Goal: Task Accomplishment & Management: Use online tool/utility

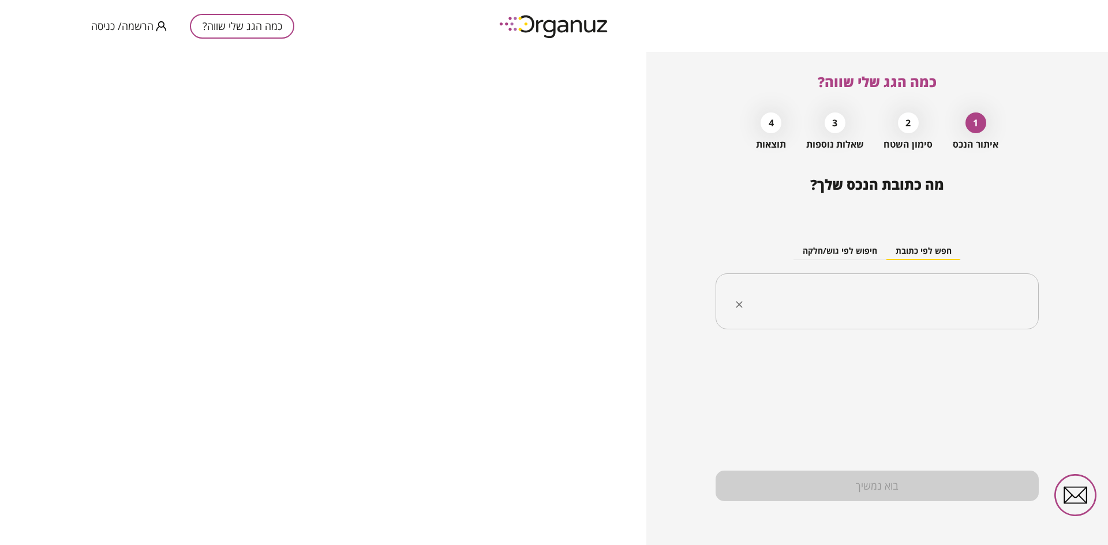
click at [884, 305] on input "text" at bounding box center [881, 301] width 287 height 29
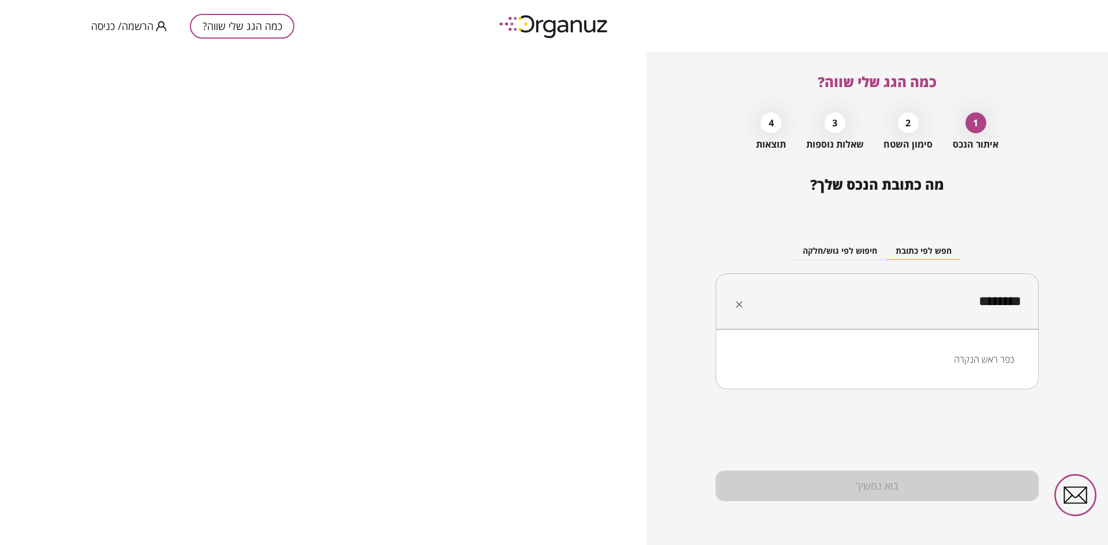
click at [954, 371] on ul "כפר ראש הנקרה" at bounding box center [876, 359] width 293 height 30
click at [969, 363] on li "כפר ראש הנקרה" at bounding box center [876, 359] width 293 height 21
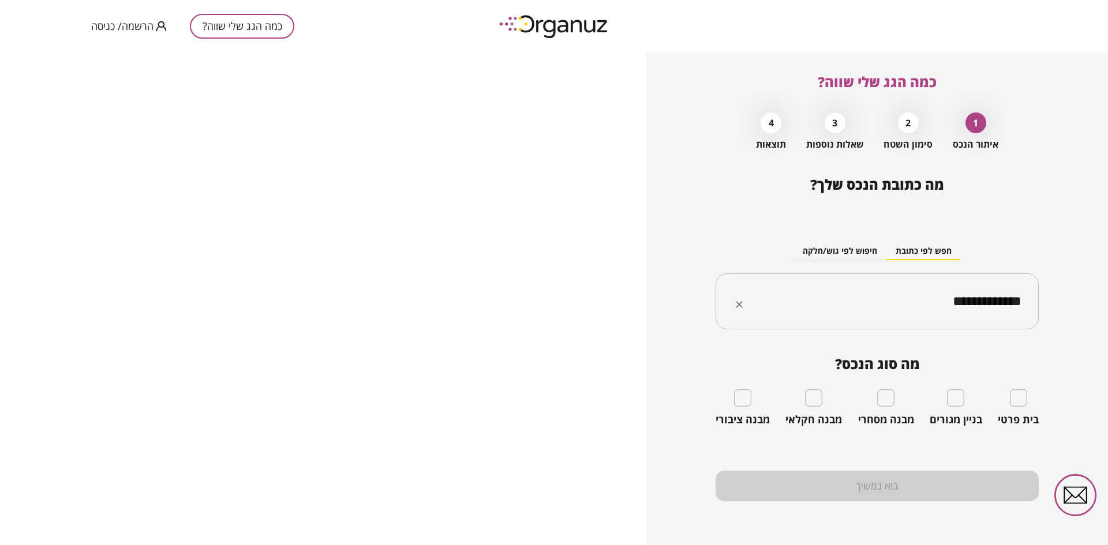
type input "**********"
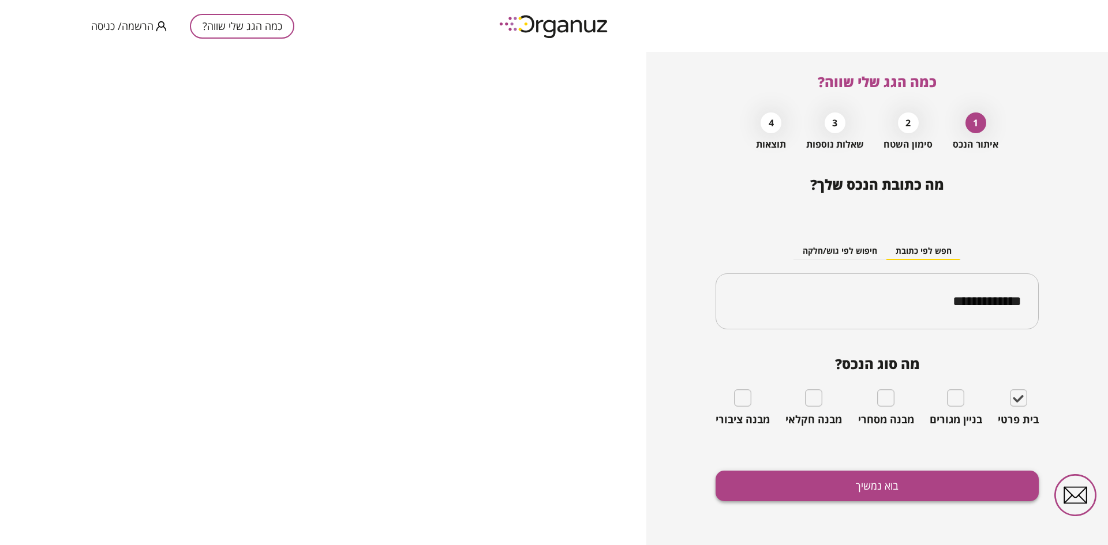
click at [867, 482] on button "בוא נמשיך" at bounding box center [876, 486] width 323 height 31
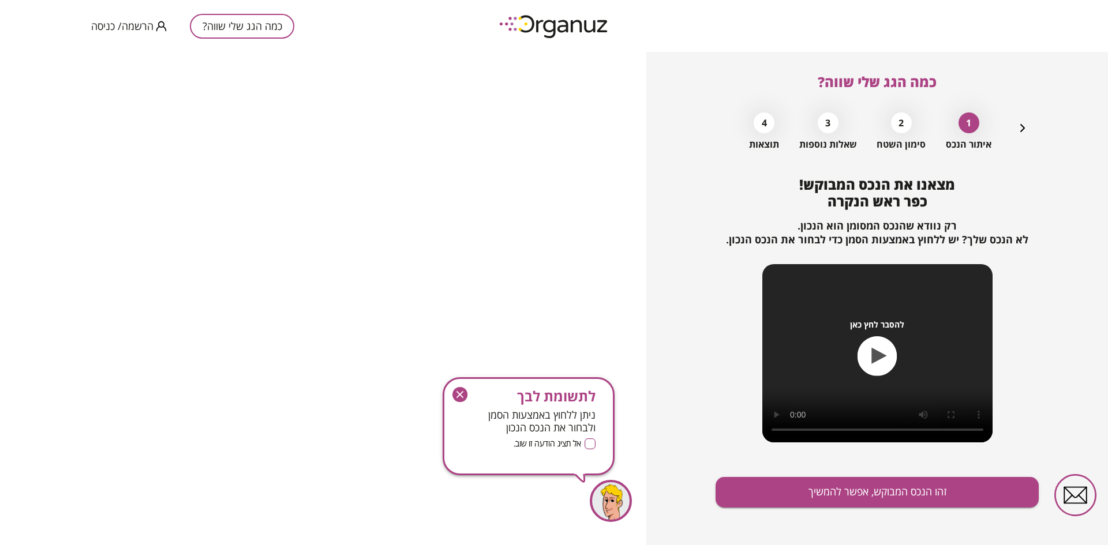
click at [459, 395] on icon "button" at bounding box center [459, 394] width 15 height 15
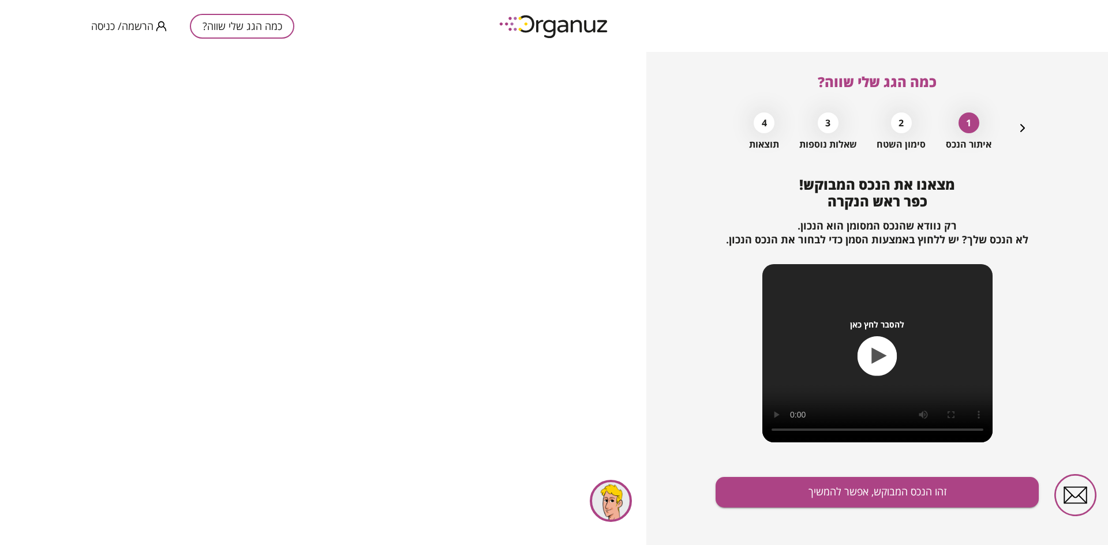
scroll to position [6, 0]
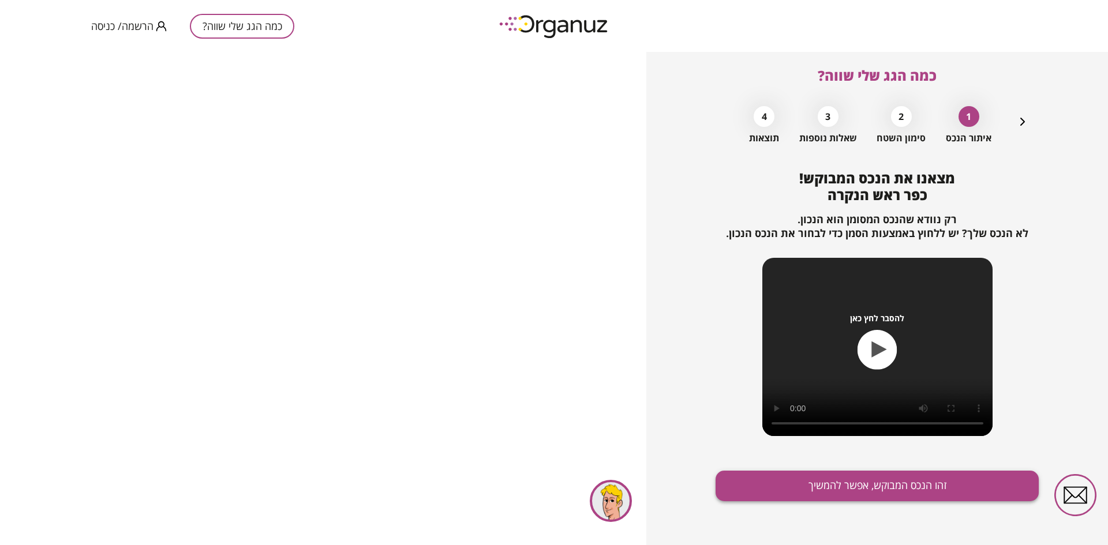
click at [879, 489] on button "זהו הנכס המבוקש, אפשר להמשיך" at bounding box center [876, 486] width 323 height 31
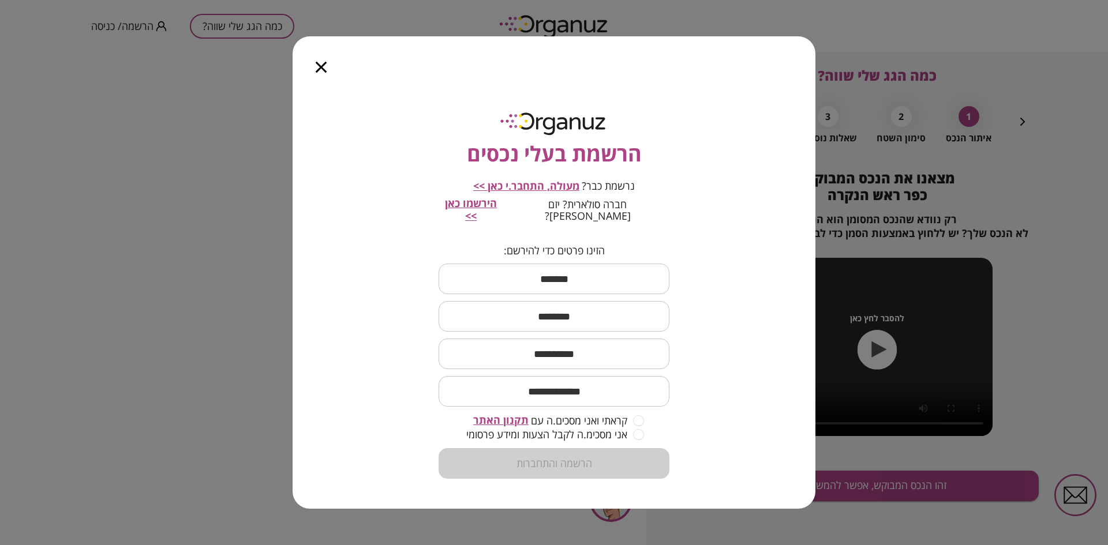
click at [501, 414] on span "תקנון האתר" at bounding box center [500, 420] width 55 height 14
click at [321, 70] on icon "button" at bounding box center [321, 67] width 11 height 11
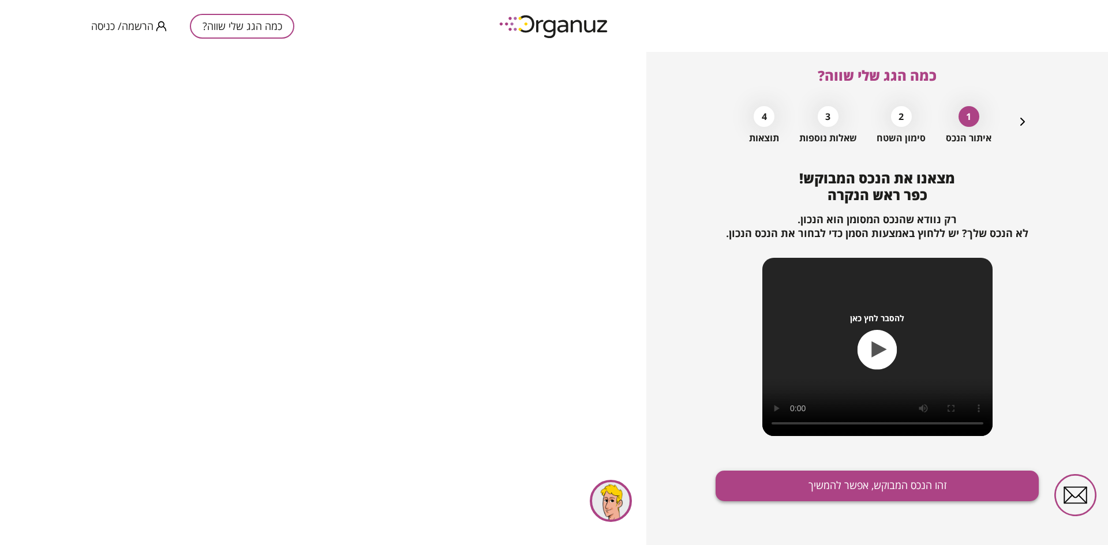
click at [899, 487] on button "זהו הנכס המבוקש, אפשר להמשיך" at bounding box center [876, 486] width 323 height 31
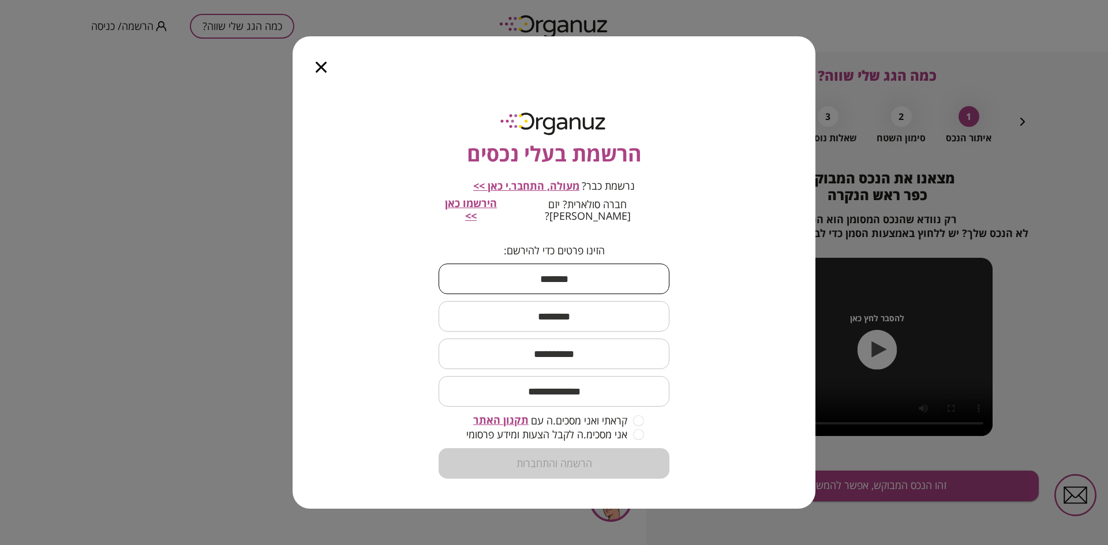
click at [560, 288] on input "text" at bounding box center [553, 279] width 231 height 34
type input "****"
click at [583, 306] on input "text" at bounding box center [553, 316] width 231 height 34
type input "*****"
click at [586, 349] on input "text" at bounding box center [553, 354] width 231 height 34
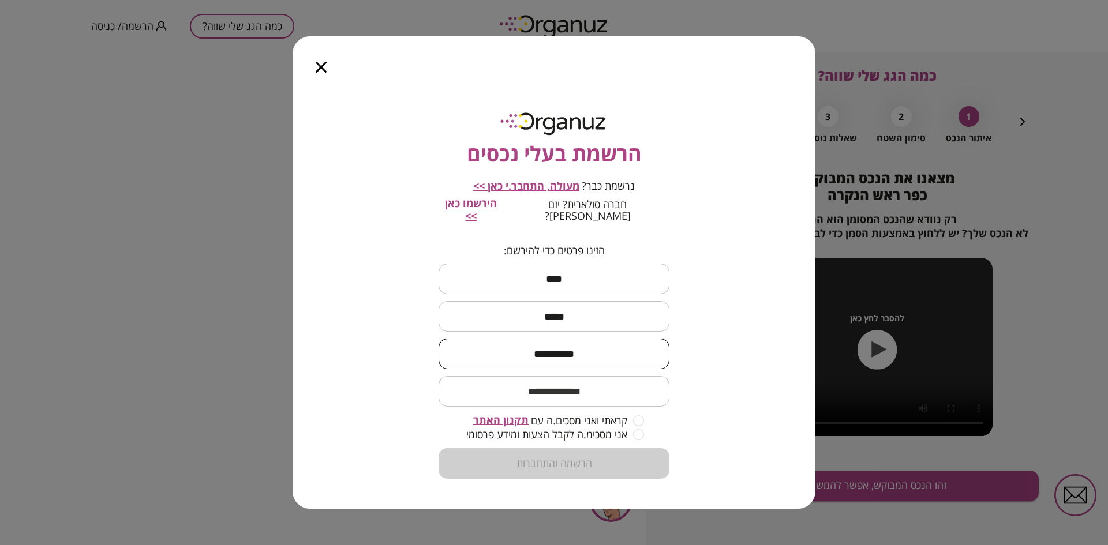
type input "**********"
click at [552, 393] on input "email" at bounding box center [553, 391] width 231 height 34
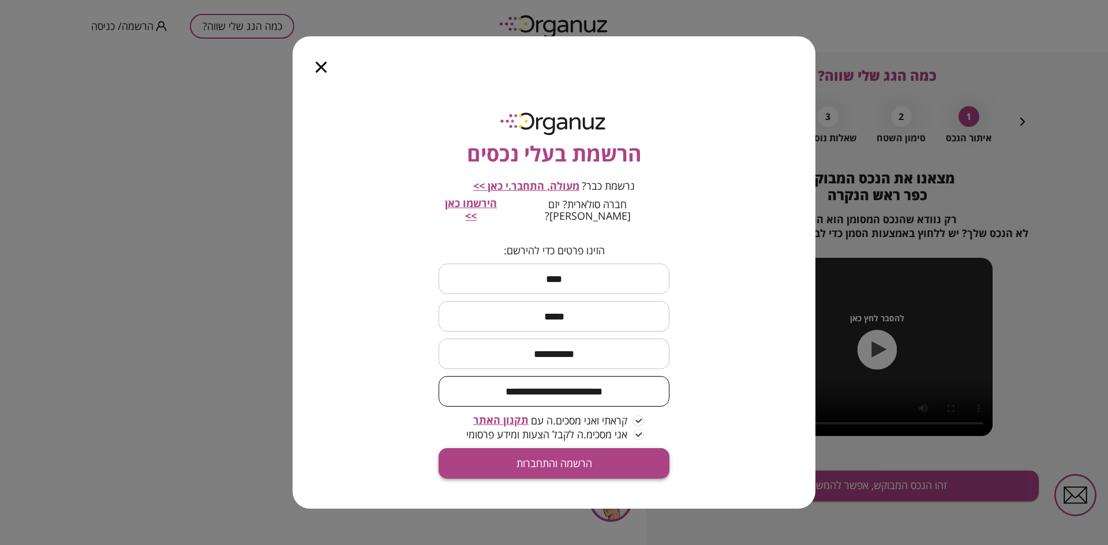
type input "**********"
click at [559, 459] on button "הרשמה והתחברות" at bounding box center [553, 463] width 231 height 31
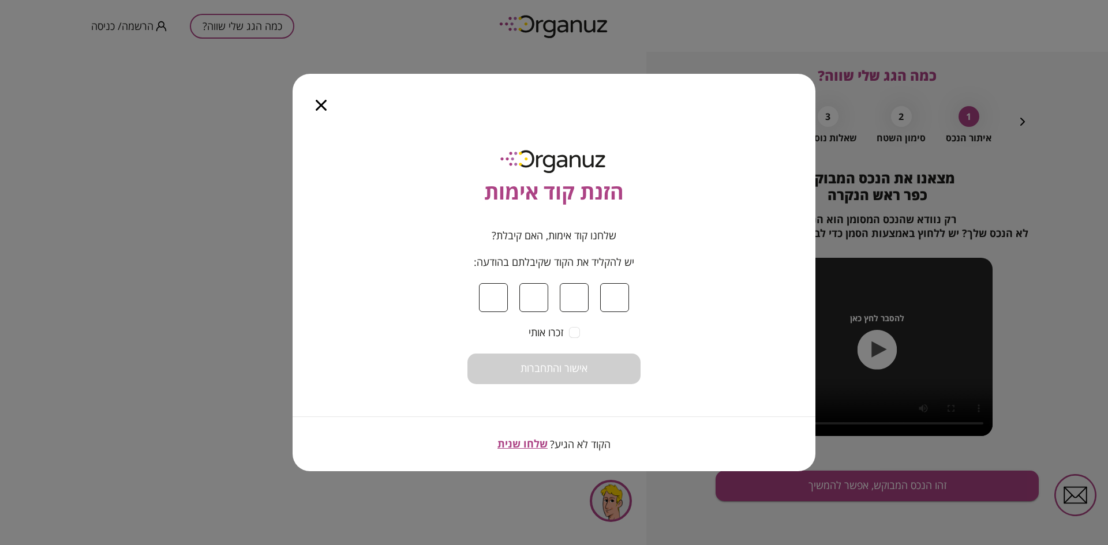
type input "*"
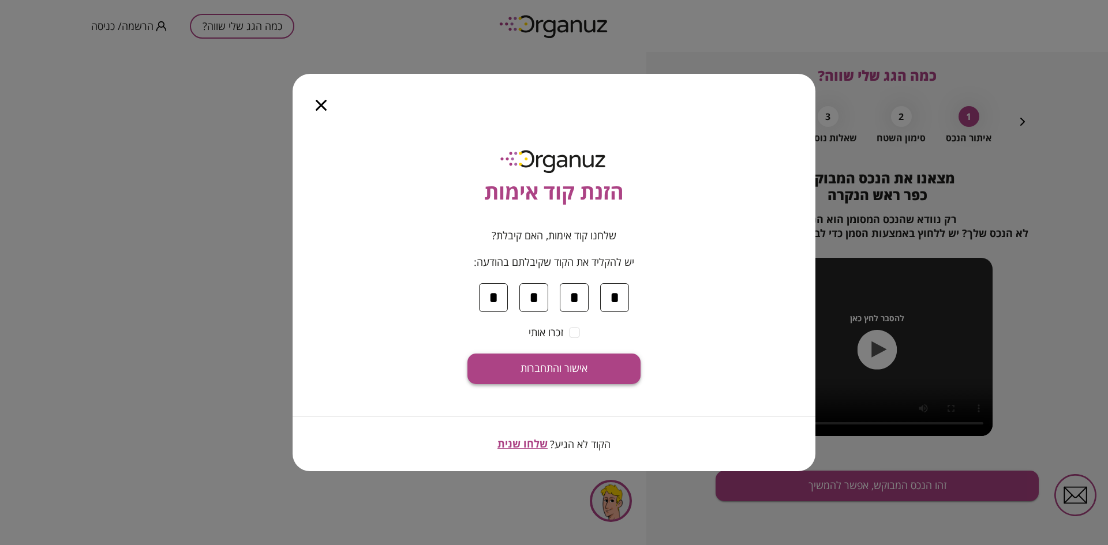
type input "*"
click at [560, 370] on span "אישור והתחברות" at bounding box center [553, 368] width 67 height 13
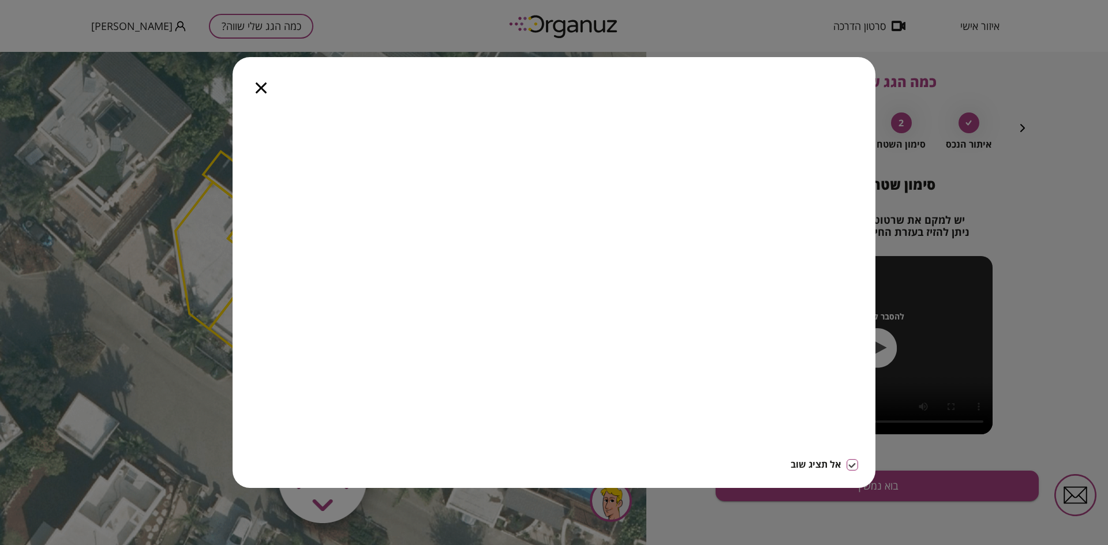
click at [264, 84] on icon "button" at bounding box center [261, 88] width 11 height 11
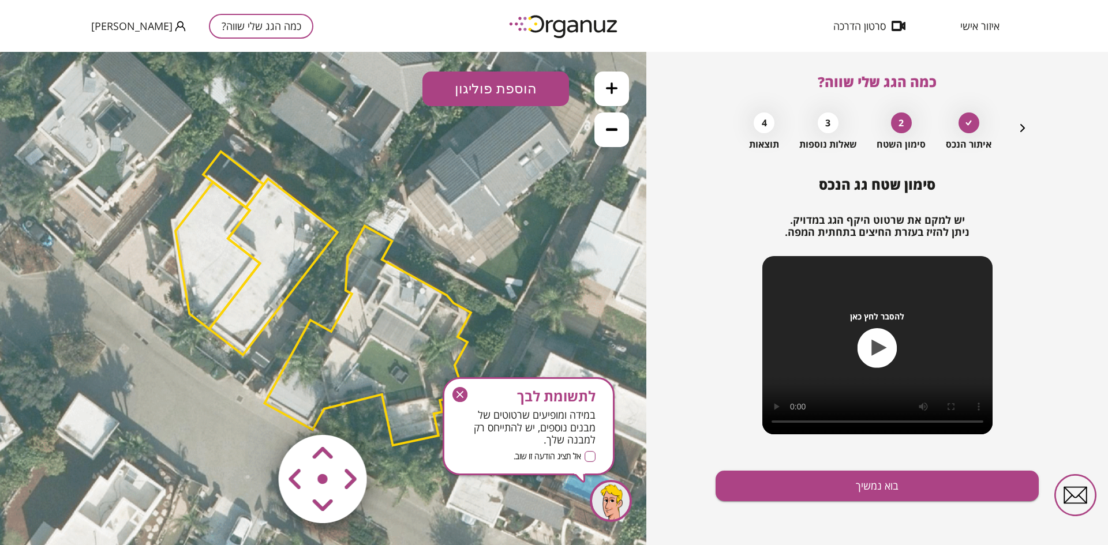
click at [222, 241] on polygon at bounding box center [217, 255] width 84 height 147
click at [263, 245] on polygon at bounding box center [273, 267] width 128 height 176
click at [226, 252] on polygon at bounding box center [217, 255] width 84 height 147
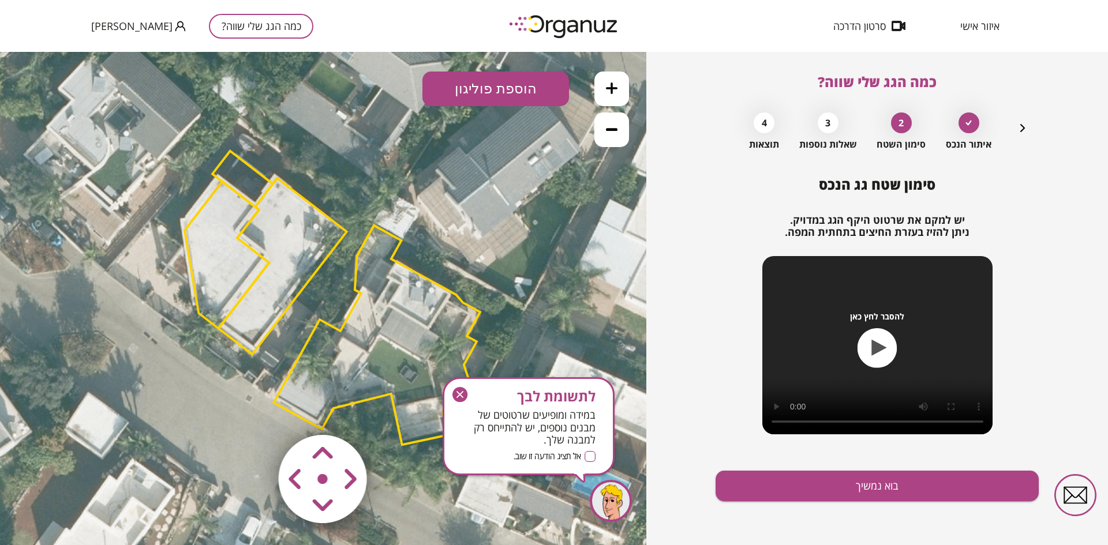
drag, startPoint x: 226, startPoint y: 252, endPoint x: 235, endPoint y: 251, distance: 9.2
click at [235, 251] on polygon at bounding box center [227, 255] width 84 height 147
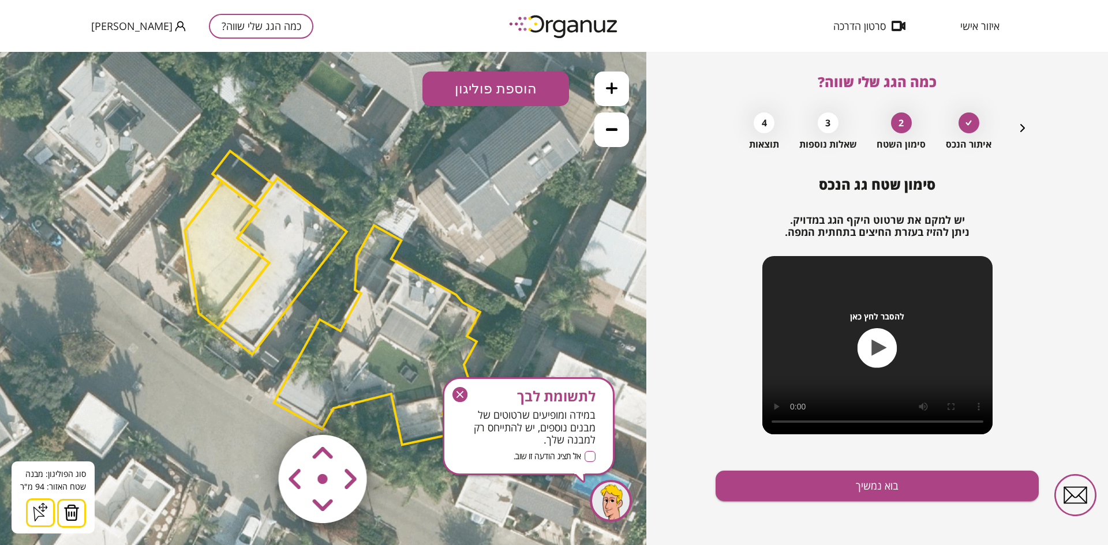
click at [616, 84] on icon at bounding box center [612, 89] width 12 height 12
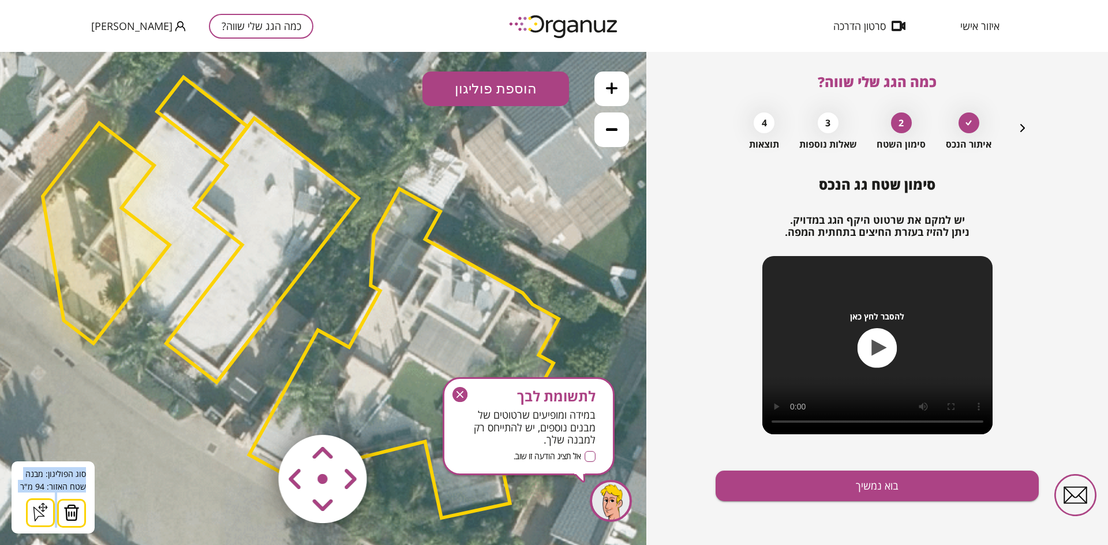
drag, startPoint x: 316, startPoint y: 475, endPoint x: 220, endPoint y: 274, distance: 223.0
click at [220, 274] on div ".st0 { fill: #FFFFFF; } 0" at bounding box center [323, 298] width 646 height 493
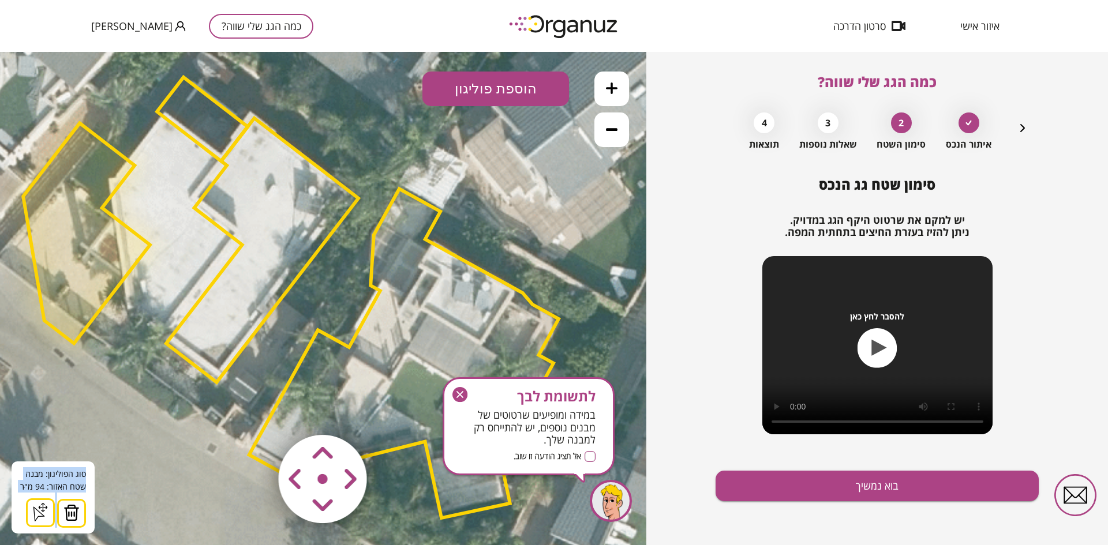
click at [250, 263] on polygon at bounding box center [262, 250] width 192 height 264
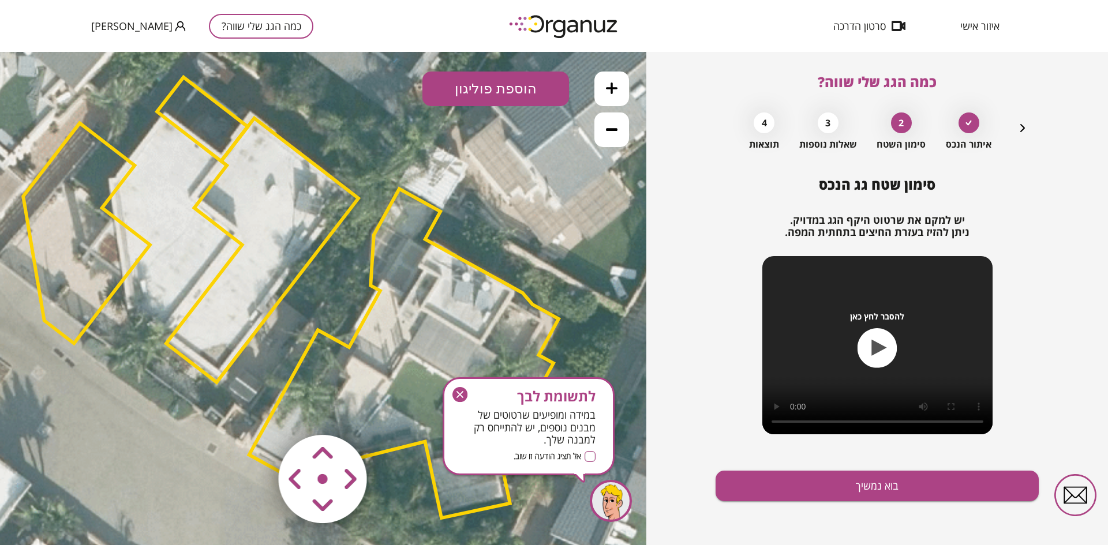
click at [102, 210] on polygon at bounding box center [86, 233] width 127 height 220
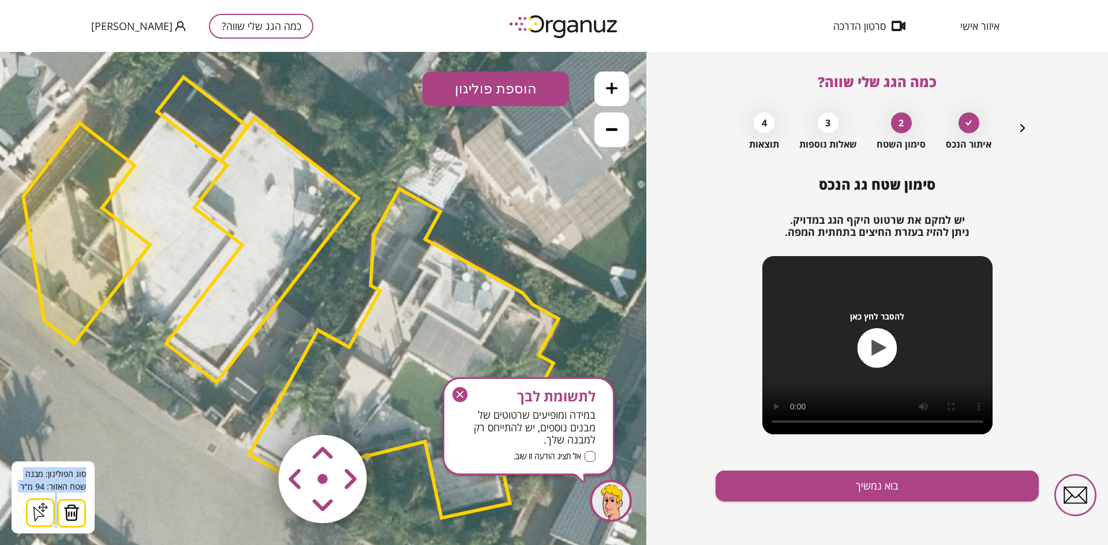
click at [285, 228] on polygon at bounding box center [262, 250] width 192 height 264
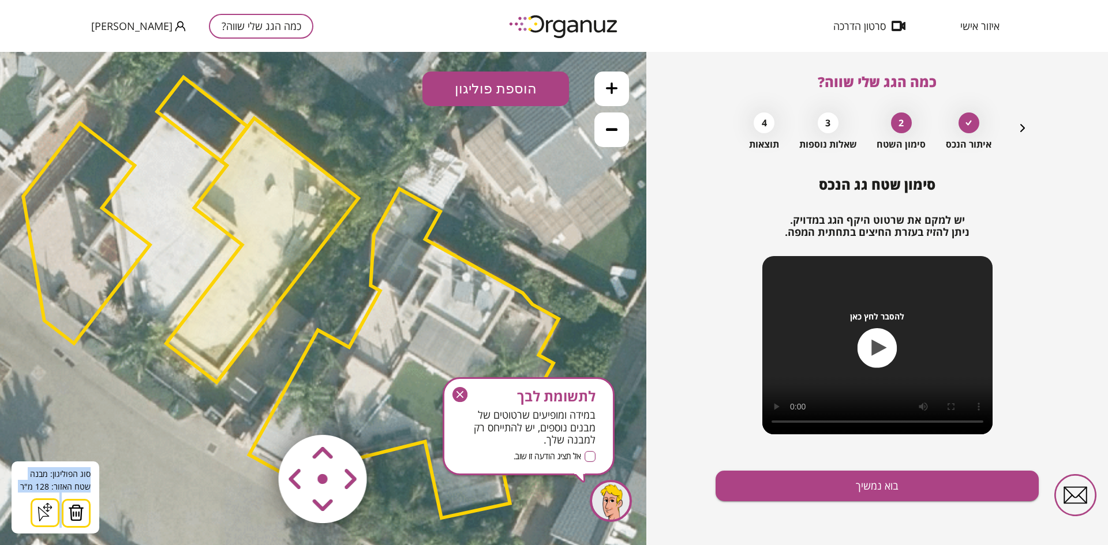
click at [254, 411] on area at bounding box center [254, 411] width 0 height 0
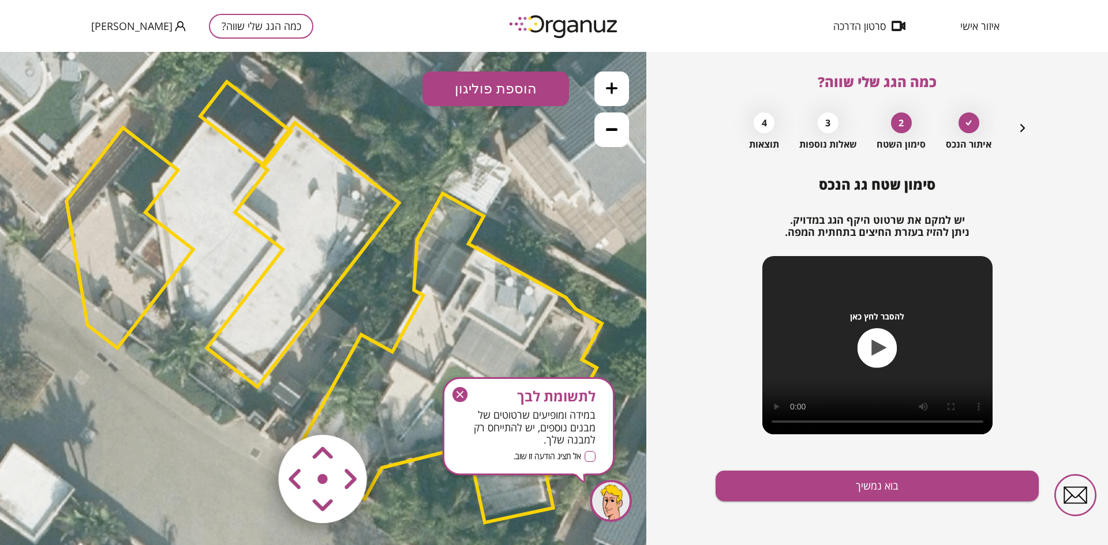
drag, startPoint x: 240, startPoint y: 294, endPoint x: 283, endPoint y: 298, distance: 43.5
click at [283, 298] on polygon at bounding box center [303, 255] width 192 height 264
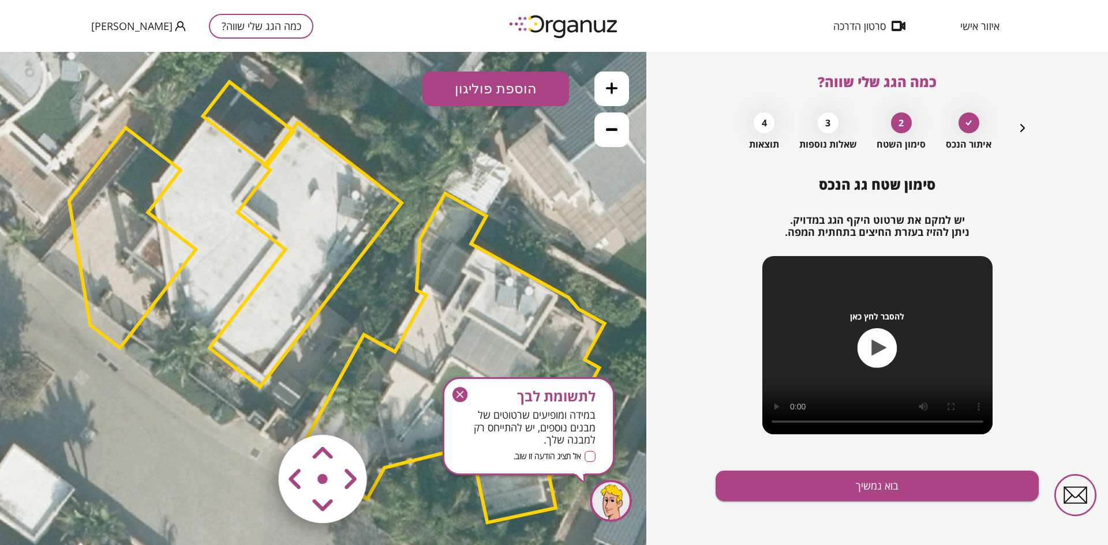
click at [254, 411] on area at bounding box center [254, 411] width 0 height 0
click at [292, 293] on polygon at bounding box center [305, 255] width 192 height 264
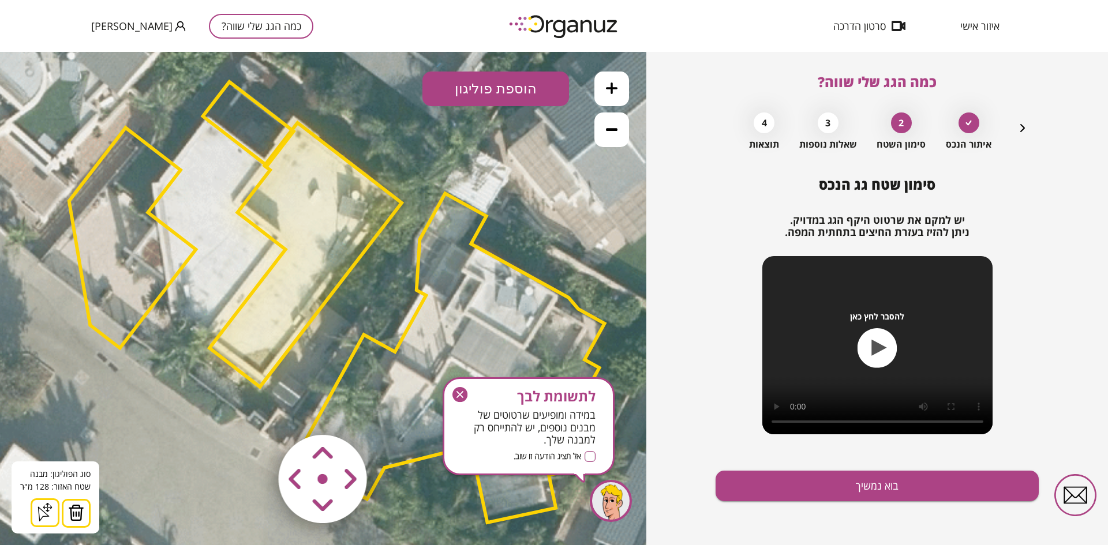
click at [254, 411] on area at bounding box center [254, 411] width 0 height 0
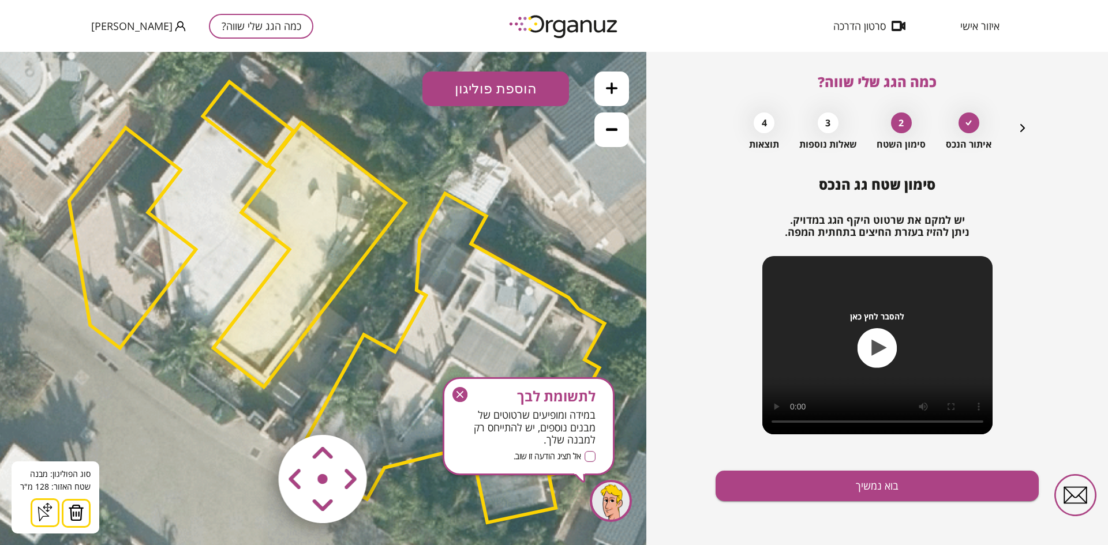
click at [254, 411] on area at bounding box center [254, 411] width 0 height 0
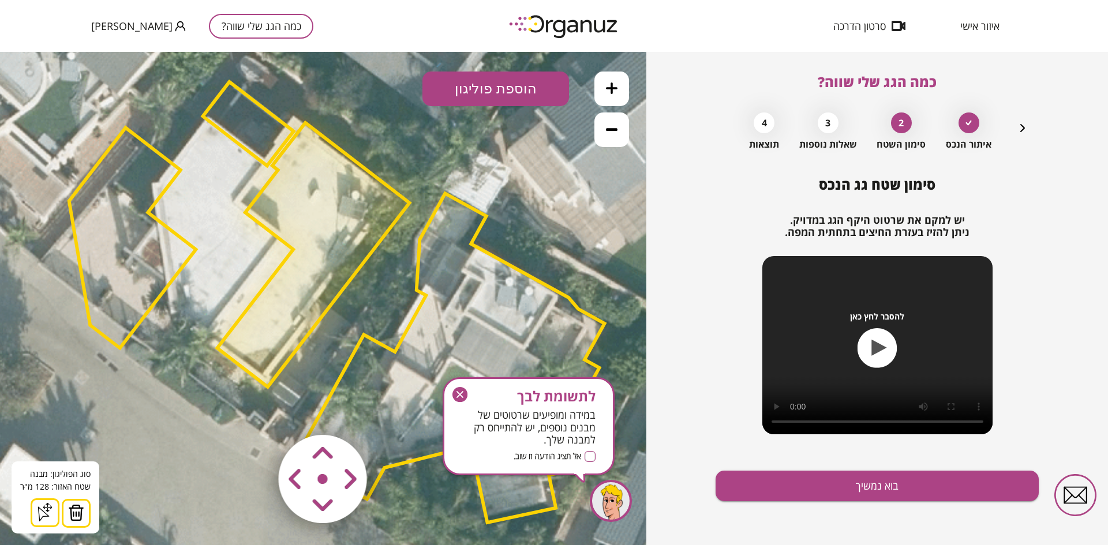
click at [254, 411] on area at bounding box center [254, 411] width 0 height 0
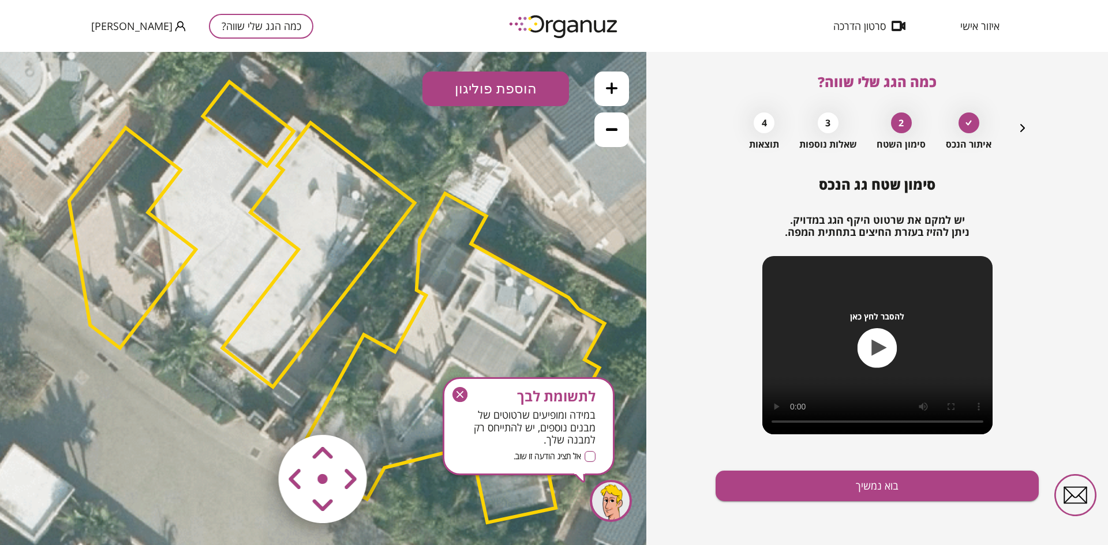
click at [252, 141] on polygon at bounding box center [248, 124] width 91 height 84
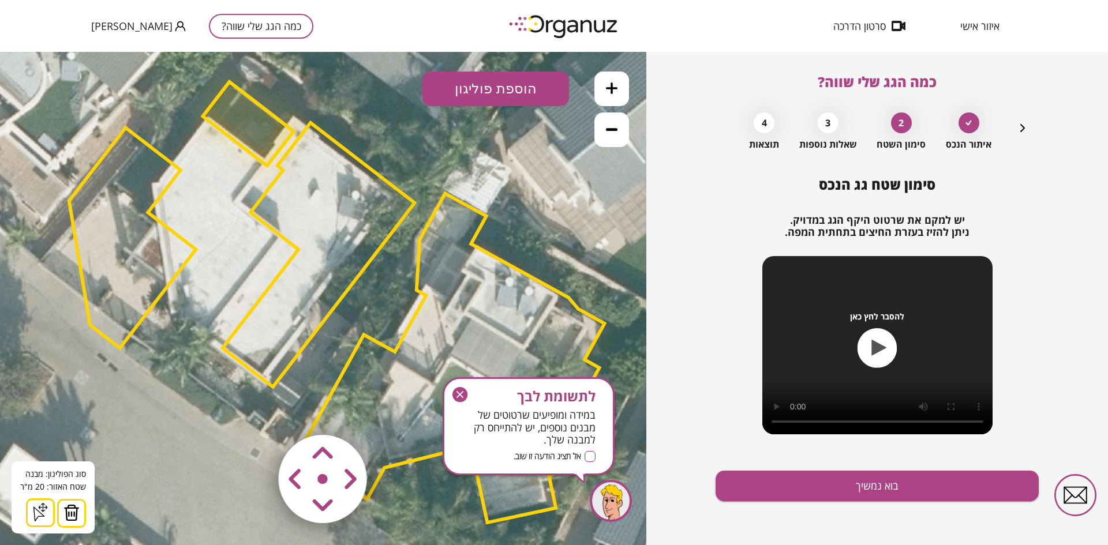
click at [254, 411] on area at bounding box center [254, 411] width 0 height 0
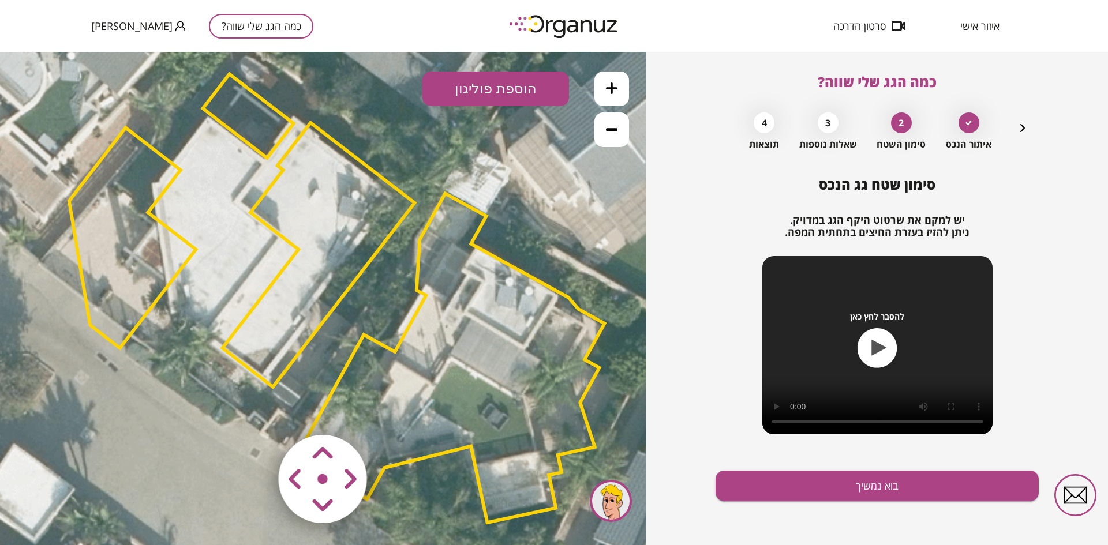
click at [132, 210] on polygon at bounding box center [132, 238] width 127 height 220
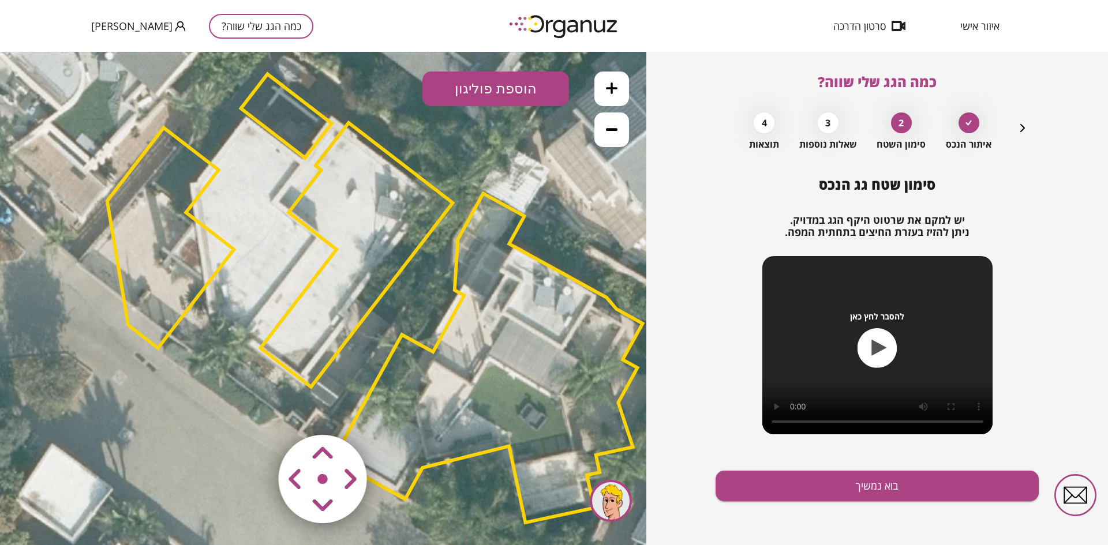
drag, startPoint x: 169, startPoint y: 246, endPoint x: 209, endPoint y: 246, distance: 39.8
click at [209, 246] on polygon at bounding box center [170, 238] width 127 height 220
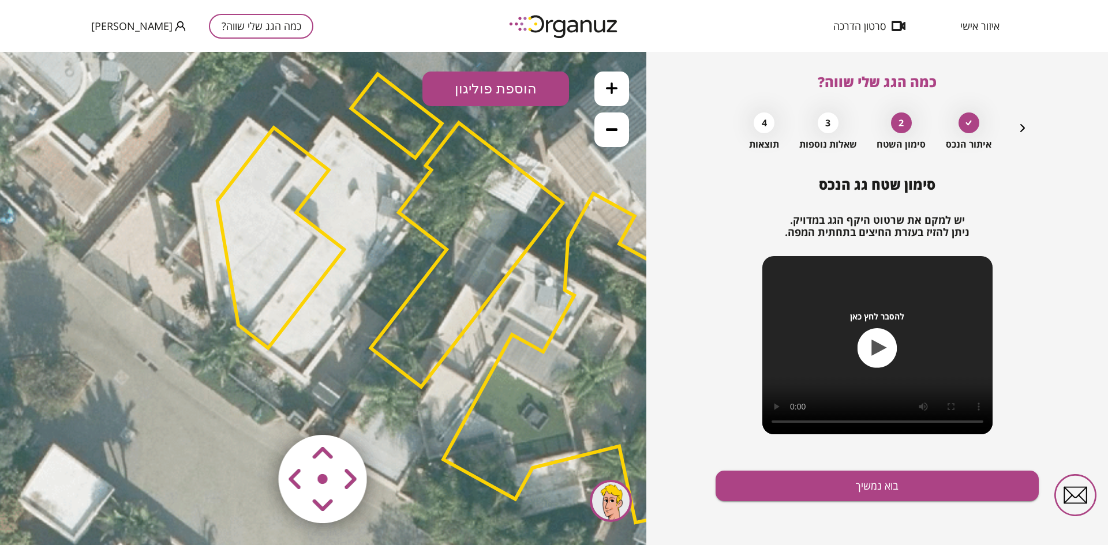
drag, startPoint x: 351, startPoint y: 474, endPoint x: 275, endPoint y: 325, distance: 167.2
click at [275, 325] on div ".st0 { fill: #FFFFFF; } 0" at bounding box center [323, 298] width 646 height 493
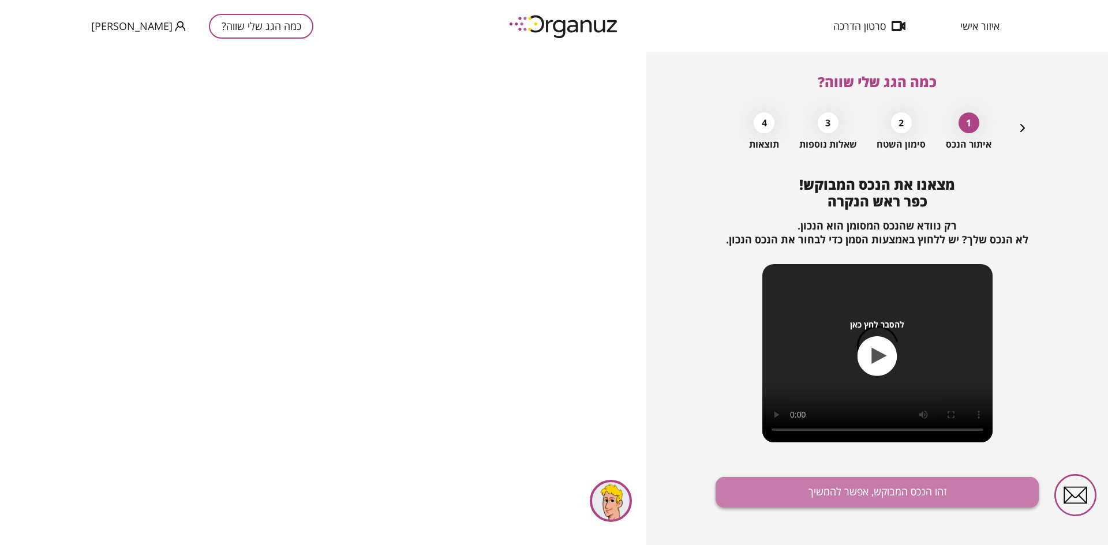
click at [880, 490] on button "זהו הנכס המבוקש, אפשר להמשיך" at bounding box center [876, 492] width 323 height 31
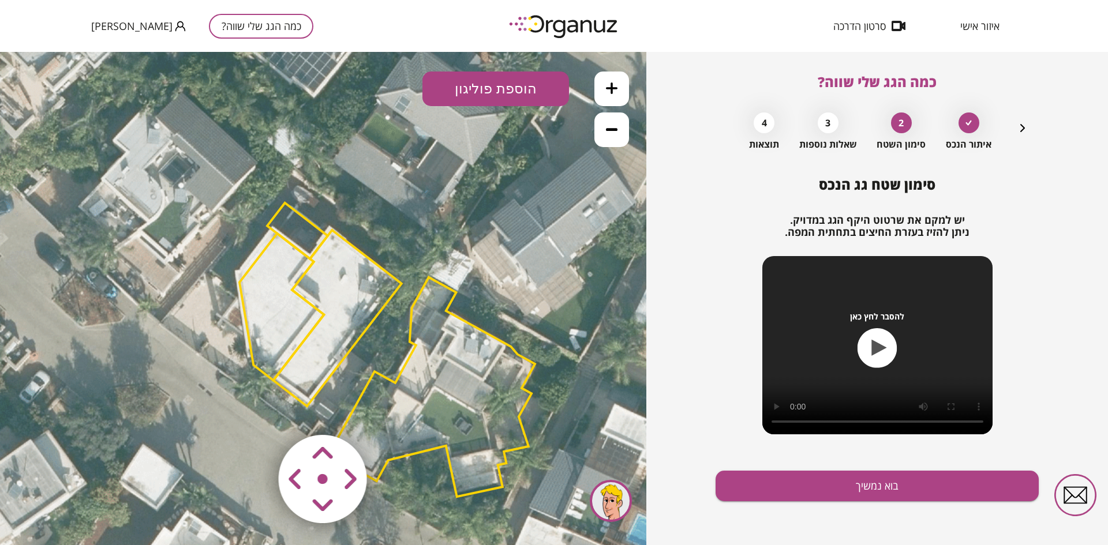
drag, startPoint x: 339, startPoint y: 220, endPoint x: 403, endPoint y: 271, distance: 82.1
click at [403, 271] on icon at bounding box center [386, 349] width 935 height 935
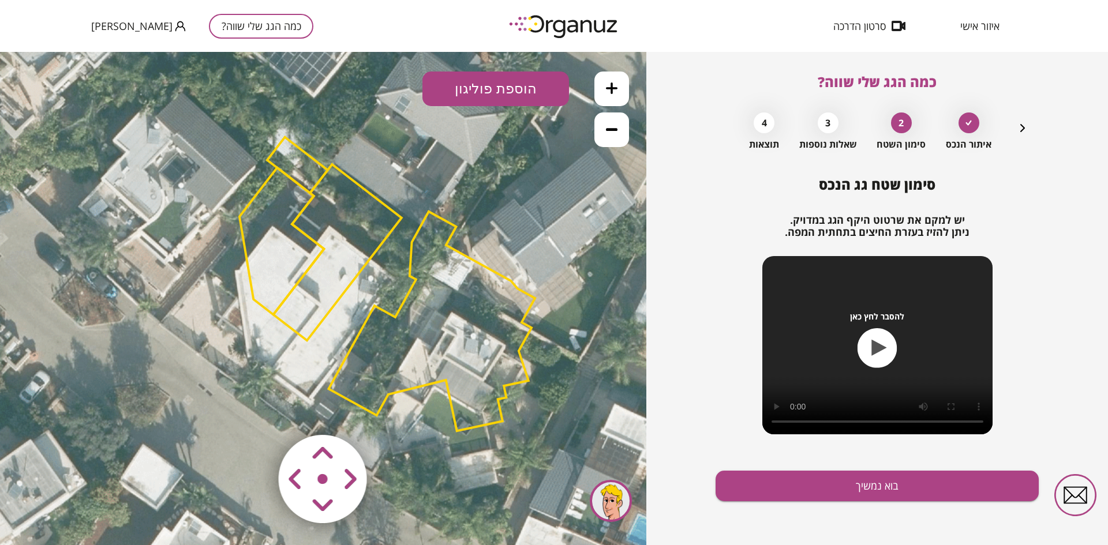
drag, startPoint x: 321, startPoint y: 456, endPoint x: 309, endPoint y: 460, distance: 13.2
click at [254, 411] on area at bounding box center [254, 411] width 0 height 0
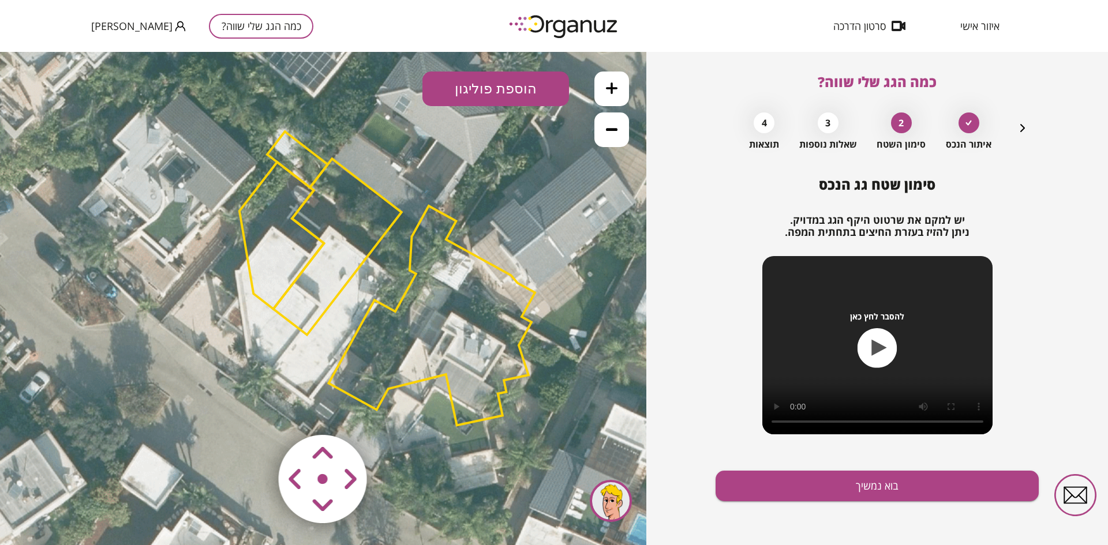
click at [254, 411] on area at bounding box center [254, 411] width 0 height 0
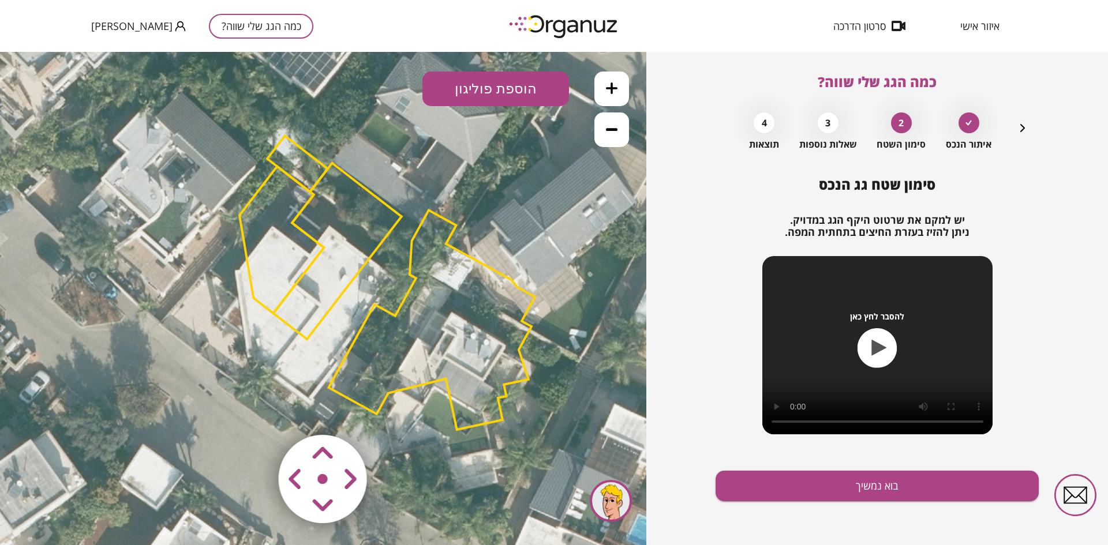
click at [254, 411] on area at bounding box center [254, 411] width 0 height 0
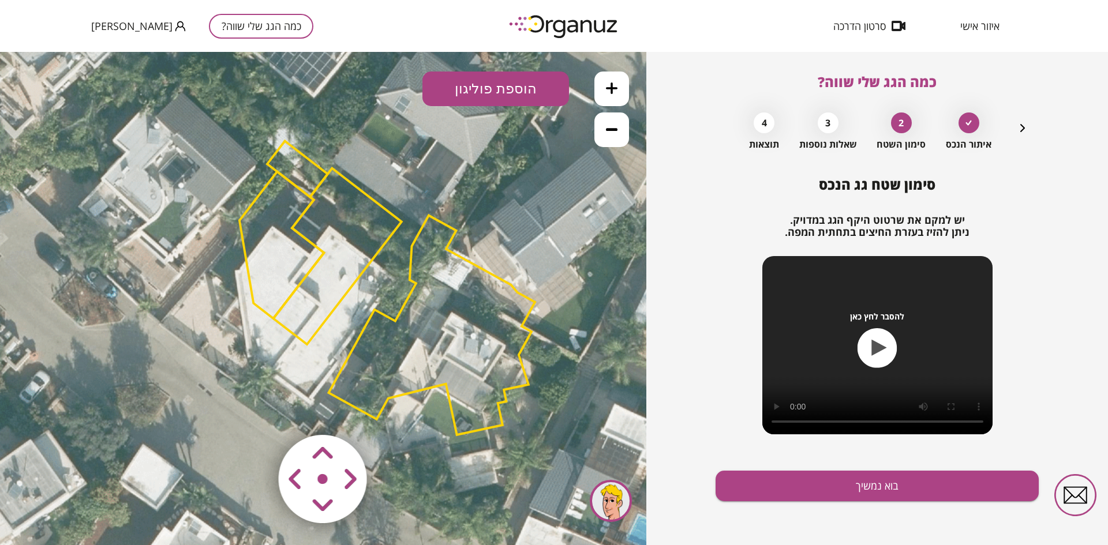
click at [254, 411] on area at bounding box center [254, 411] width 0 height 0
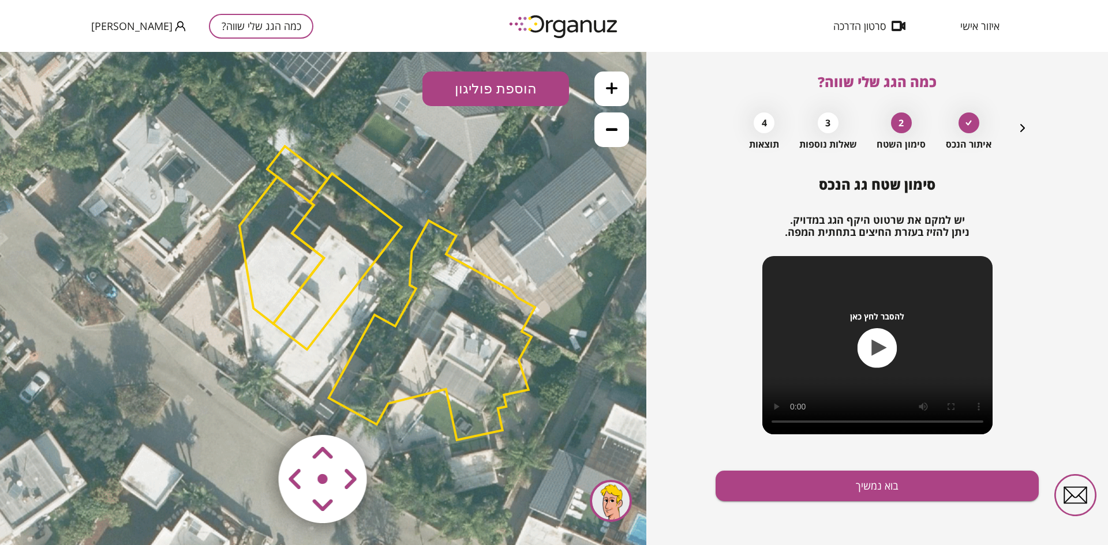
click at [254, 411] on area at bounding box center [254, 411] width 0 height 0
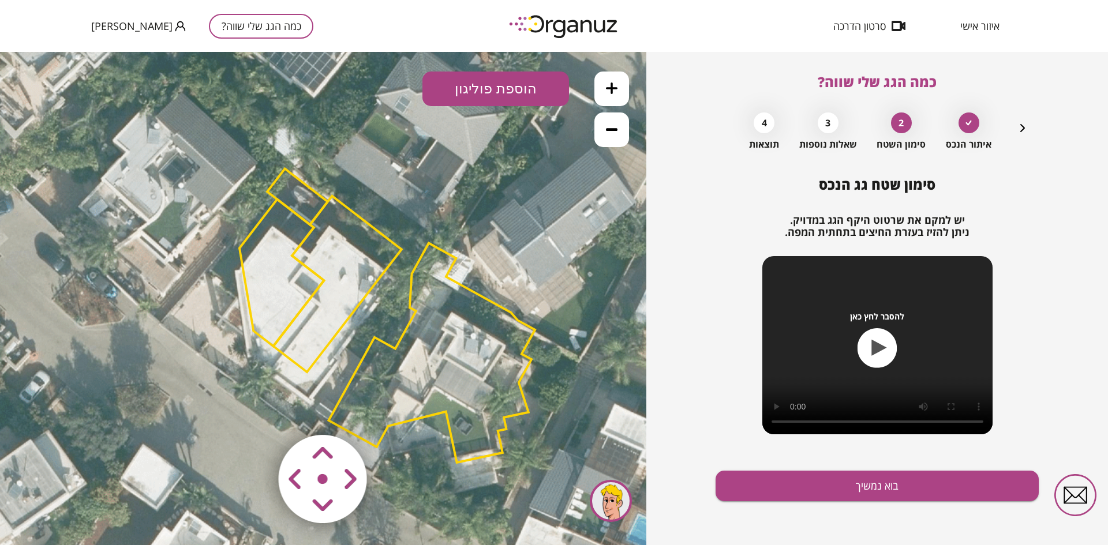
click at [254, 411] on area at bounding box center [254, 411] width 0 height 0
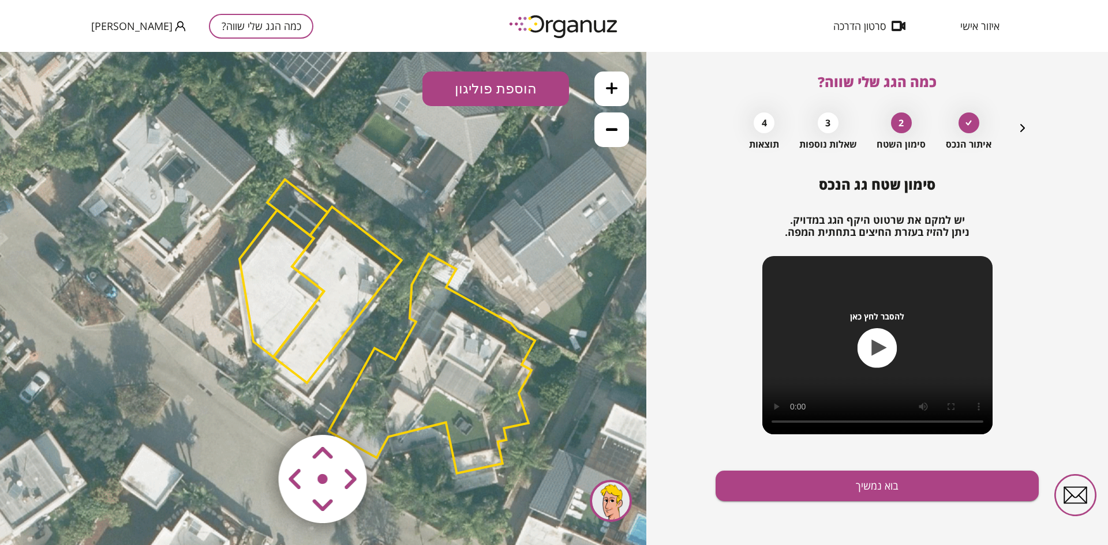
click at [254, 411] on area at bounding box center [254, 411] width 0 height 0
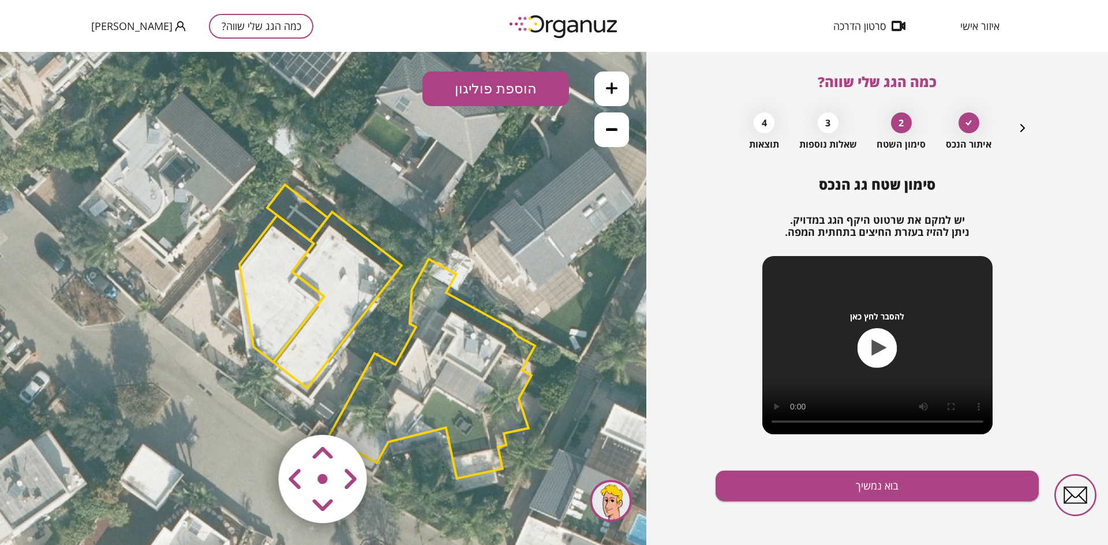
click at [254, 411] on area at bounding box center [254, 411] width 0 height 0
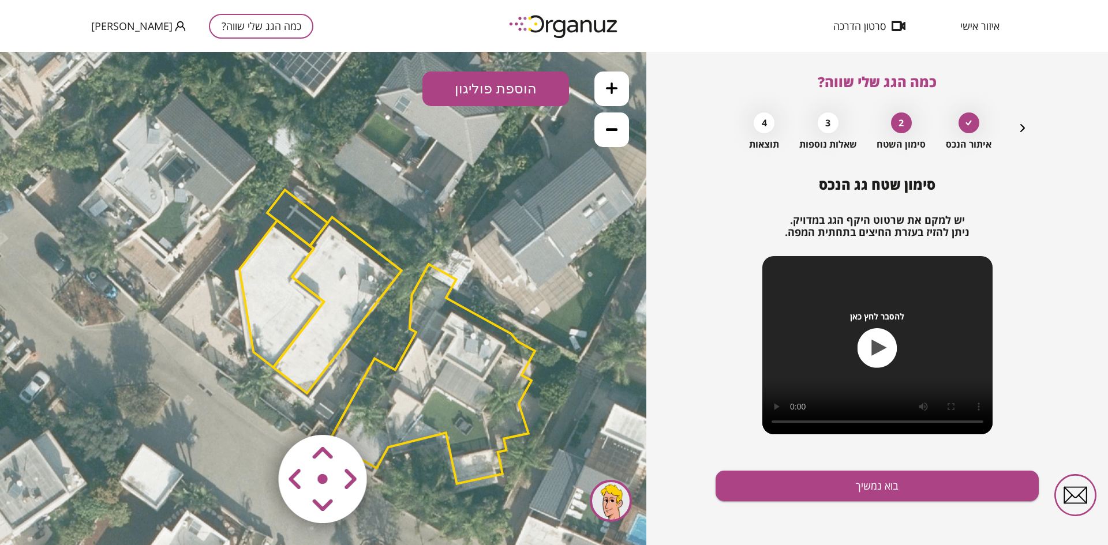
click at [254, 411] on area at bounding box center [254, 411] width 0 height 0
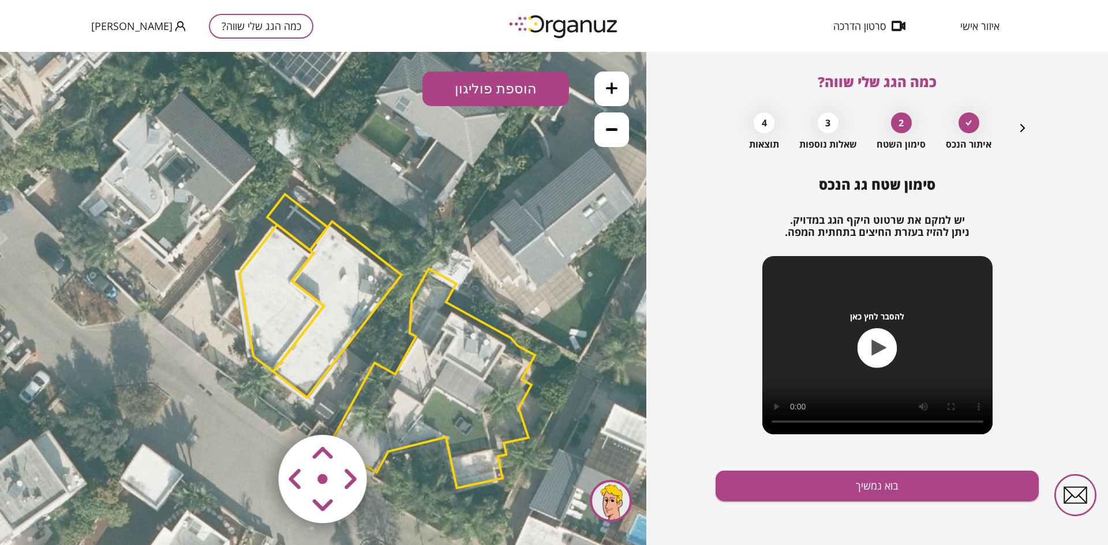
click at [254, 411] on area at bounding box center [254, 411] width 0 height 0
click at [306, 394] on polygon at bounding box center [336, 312] width 128 height 176
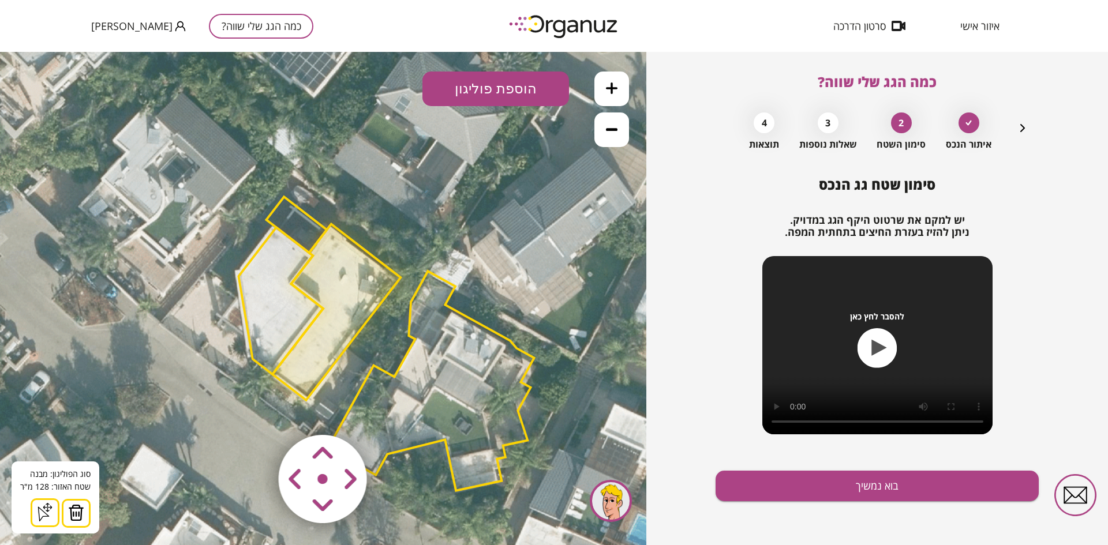
click at [272, 362] on polygon at bounding box center [280, 300] width 84 height 147
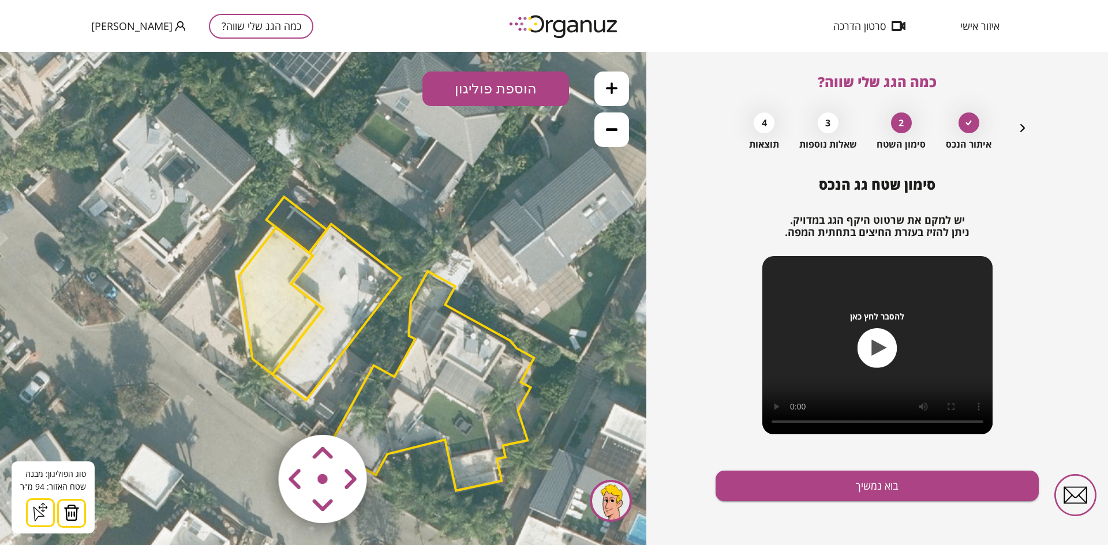
click at [298, 374] on polygon at bounding box center [336, 312] width 128 height 176
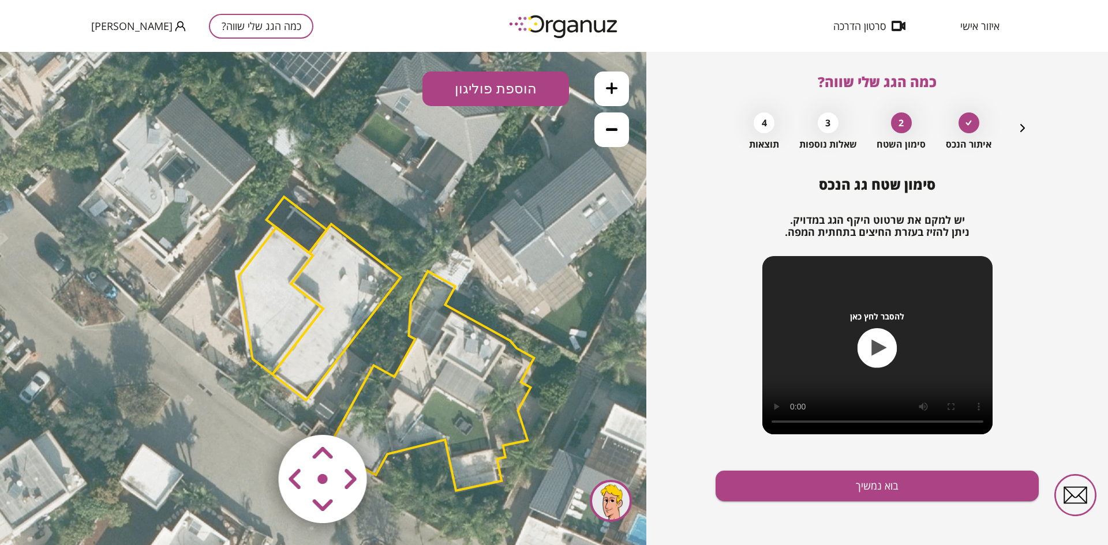
click at [267, 351] on polygon at bounding box center [280, 300] width 84 height 147
click at [287, 359] on polygon at bounding box center [336, 312] width 128 height 176
click at [270, 354] on polygon at bounding box center [280, 300] width 84 height 147
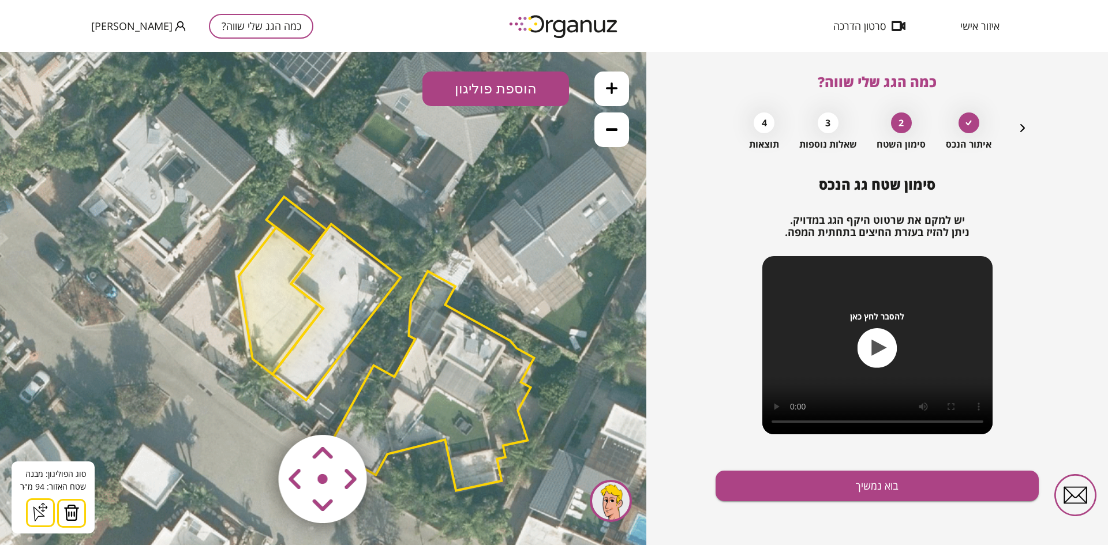
click at [40, 505] on icon at bounding box center [40, 512] width 18 height 18
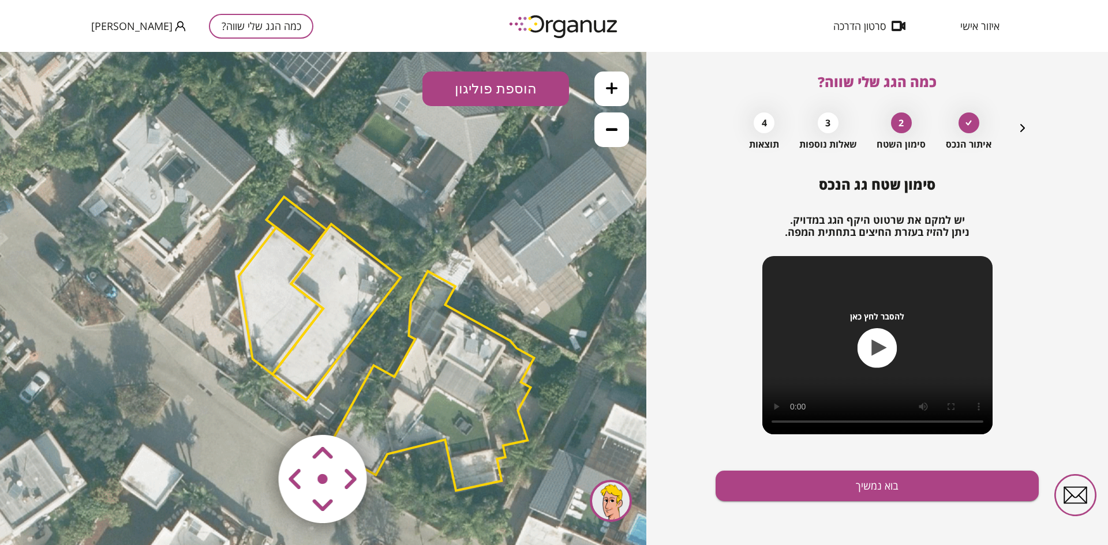
click at [327, 326] on polygon at bounding box center [336, 312] width 128 height 176
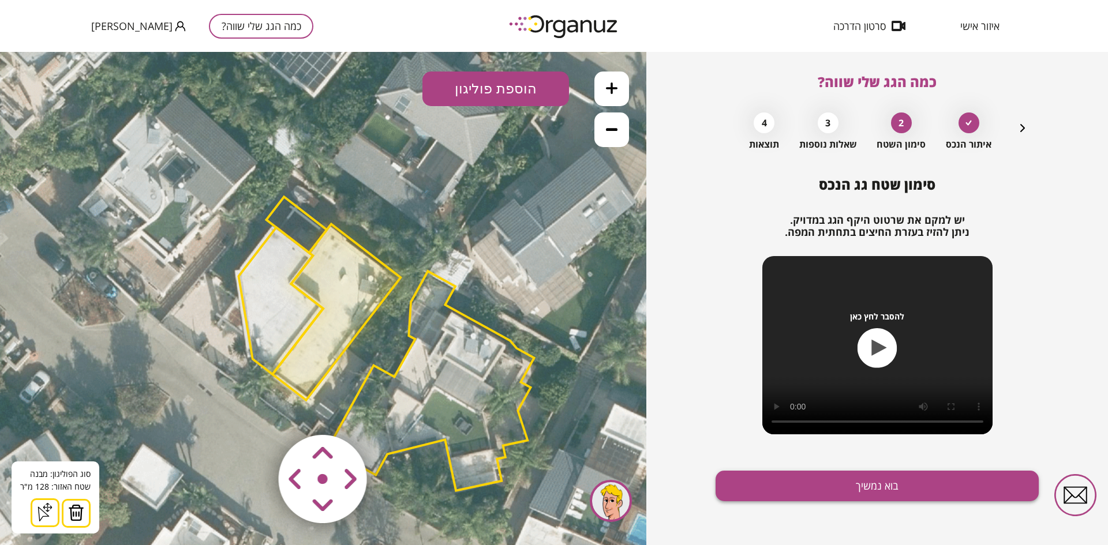
click at [870, 484] on button "בוא נמשיך" at bounding box center [876, 486] width 323 height 31
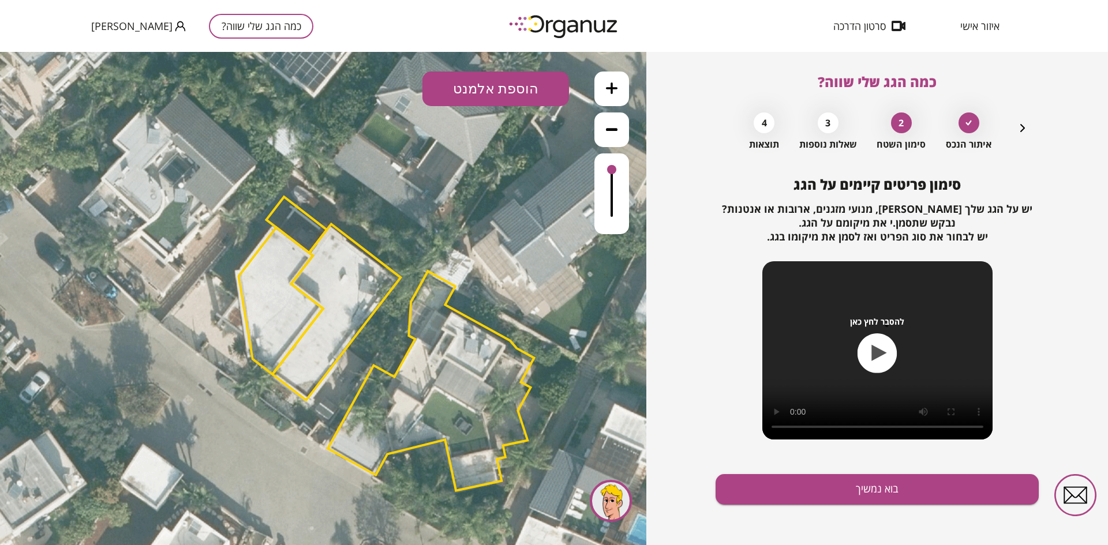
scroll to position [3, 0]
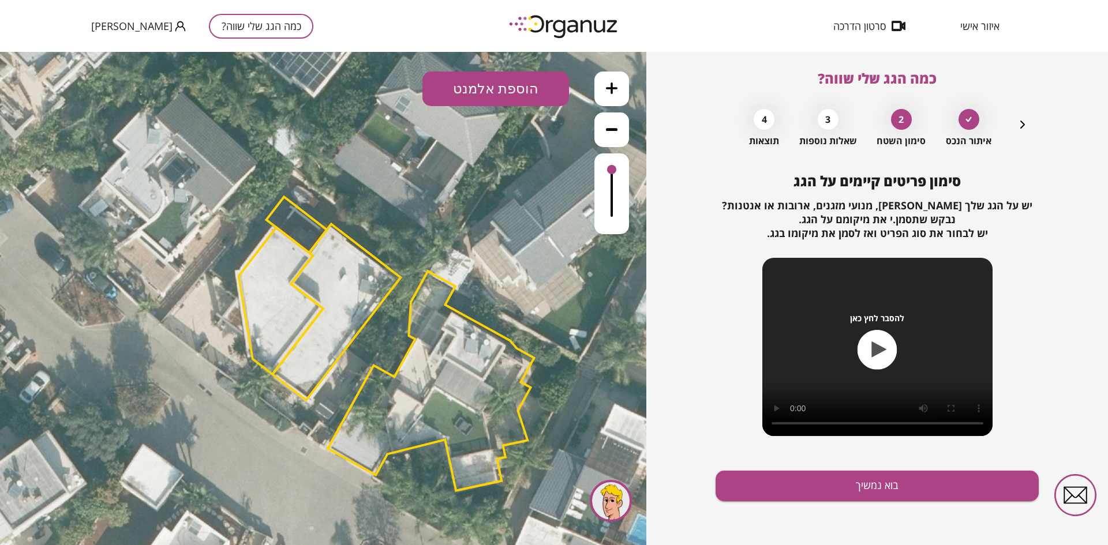
click at [366, 283] on polygon at bounding box center [336, 312] width 128 height 176
click at [507, 87] on button "הוספת אלמנט" at bounding box center [495, 89] width 147 height 35
click at [513, 134] on div ".st0 { fill: #FFFFFF; } .st0 { fill: #FFFFFF; }" at bounding box center [323, 298] width 646 height 493
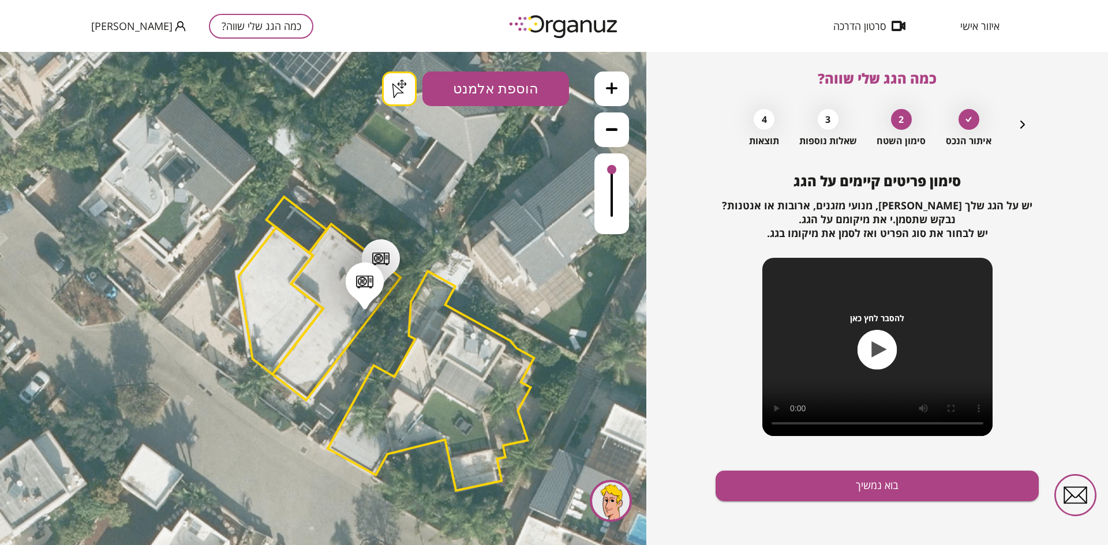
click at [508, 101] on button "הוספת אלמנט" at bounding box center [495, 89] width 147 height 35
click at [513, 183] on div ".st0 { fill: #FFFFFF; } .st0 { fill: #FFFFFF; }" at bounding box center [323, 298] width 646 height 493
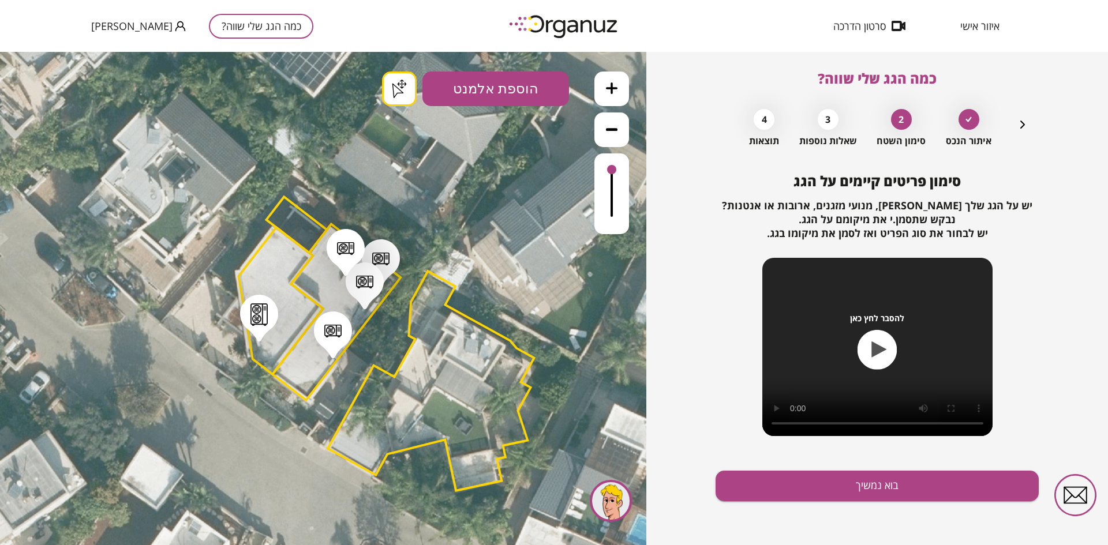
click at [534, 92] on button "הוספת אלמנט" at bounding box center [495, 89] width 147 height 35
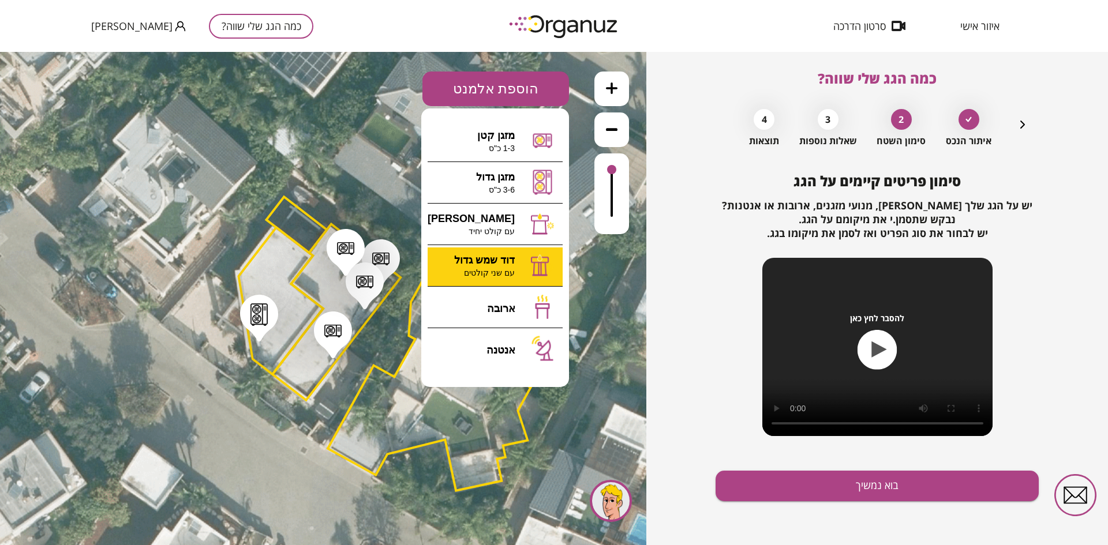
click at [518, 260] on div ".st0 { fill: #FFFFFF; } .st0 { fill: #FFFFFF; }" at bounding box center [323, 298] width 646 height 493
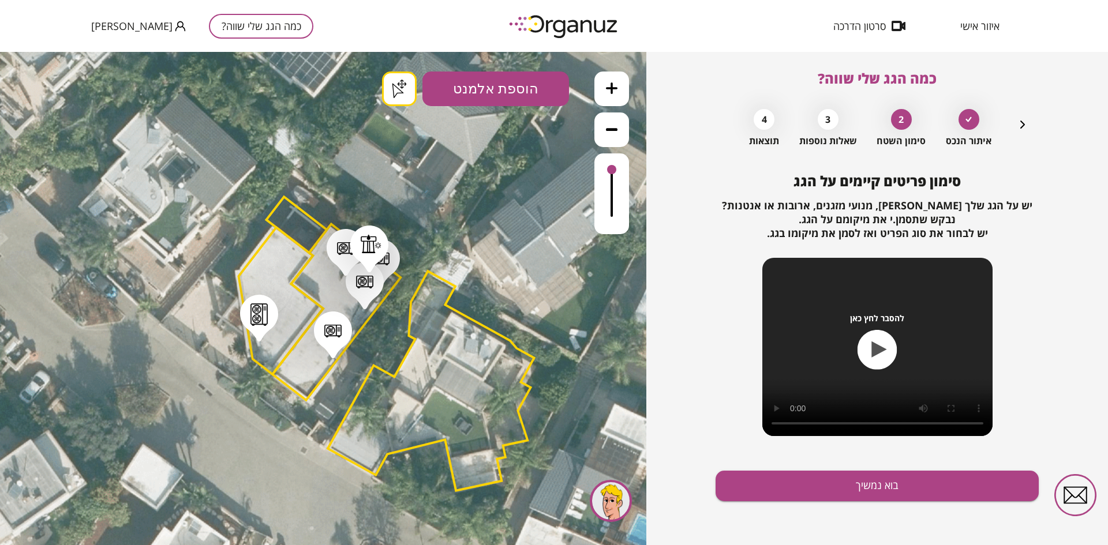
click at [477, 102] on button "הוספת אלמנט" at bounding box center [495, 89] width 147 height 35
drag, startPoint x: 376, startPoint y: 242, endPoint x: 425, endPoint y: 243, distance: 48.5
click at [425, 243] on div at bounding box center [419, 245] width 21 height 19
drag, startPoint x: 452, startPoint y: 241, endPoint x: 460, endPoint y: 238, distance: 9.0
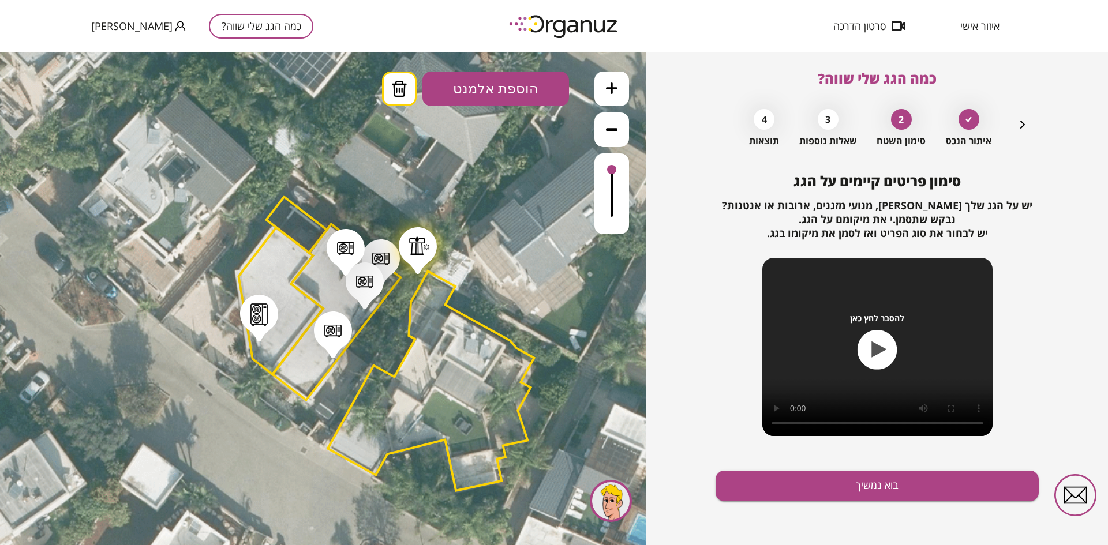
click at [460, 238] on icon at bounding box center [386, 349] width 935 height 935
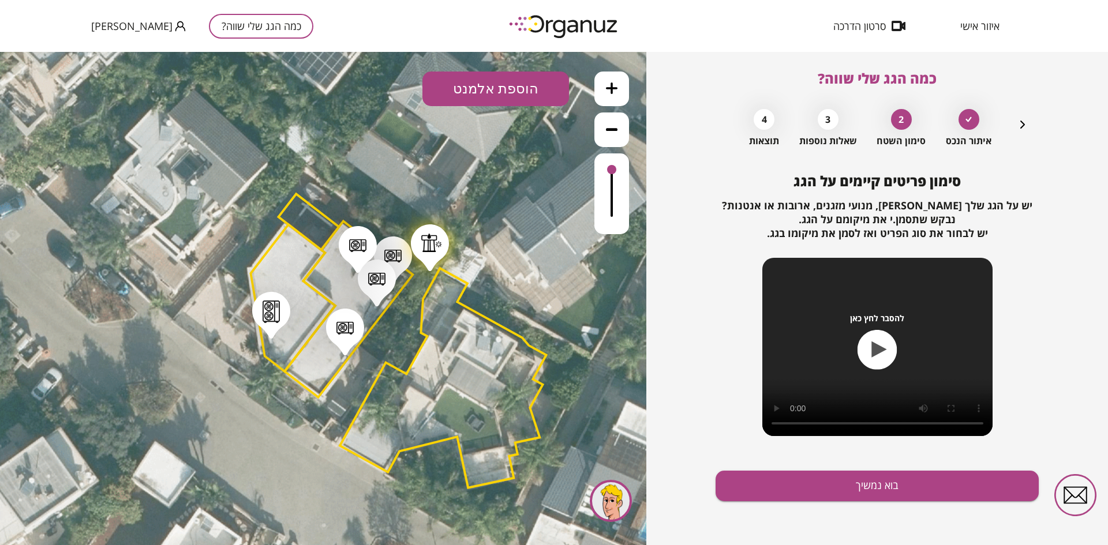
click at [440, 242] on div at bounding box center [431, 242] width 21 height 19
click at [397, 83] on icon at bounding box center [399, 89] width 17 height 16
click at [513, 87] on button "הוספת אלמנט" at bounding box center [495, 89] width 147 height 35
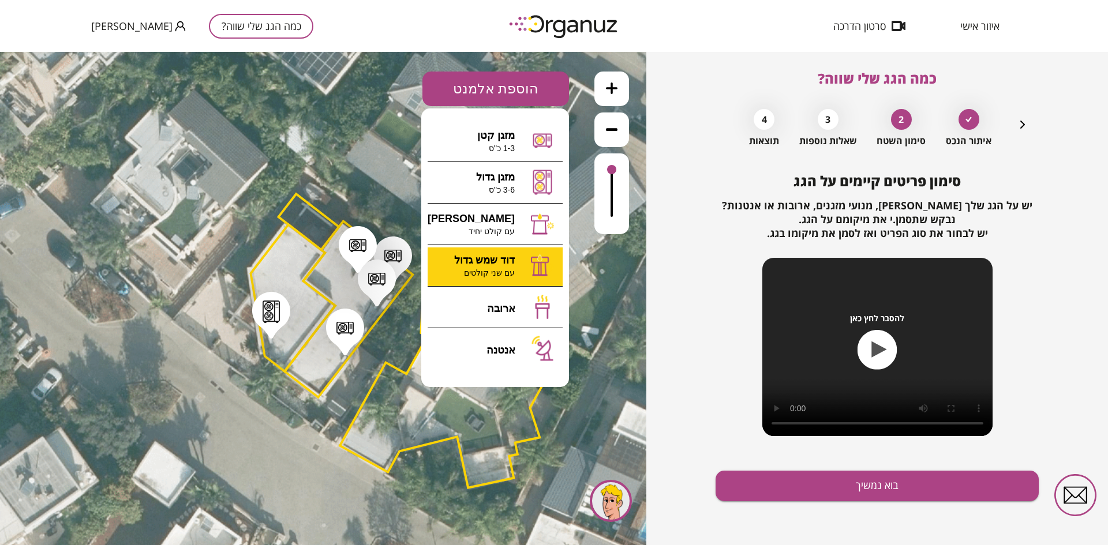
click at [501, 269] on div ".st0 { fill: #FFFFFF; } .st0 { fill: #FFFFFF; }" at bounding box center [323, 298] width 646 height 493
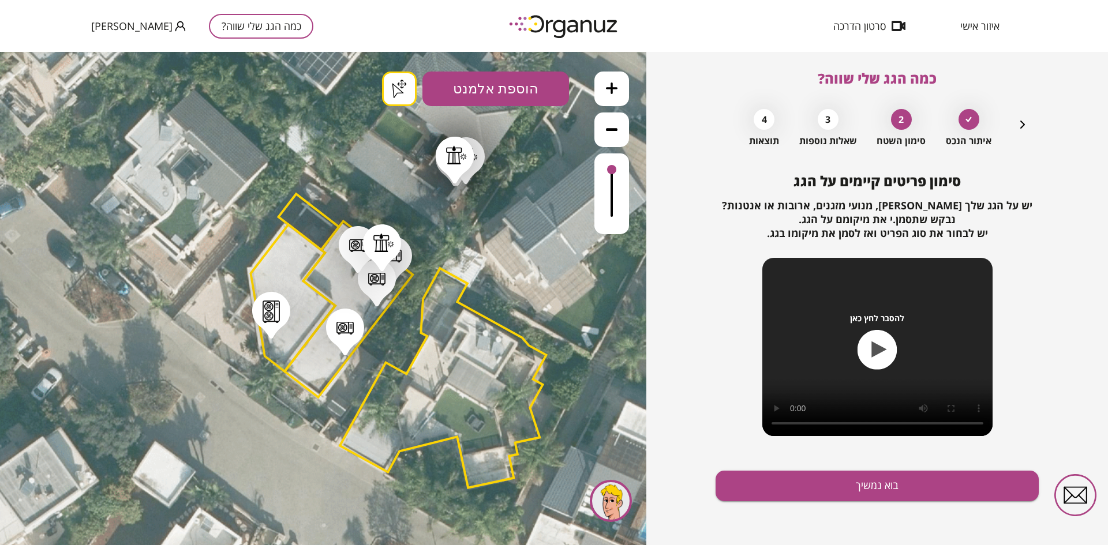
click at [497, 91] on button "הוספת אלמנט" at bounding box center [495, 89] width 147 height 35
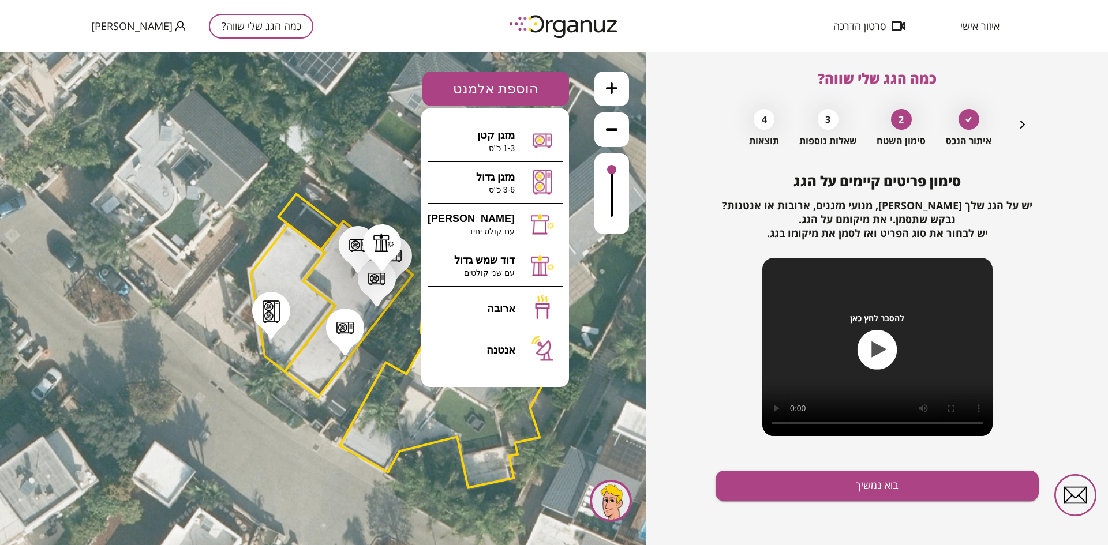
click at [424, 114] on div ".st0 { fill: #FFFFFF; } .st0 { fill: #FFFFFF; }" at bounding box center [323, 298] width 646 height 493
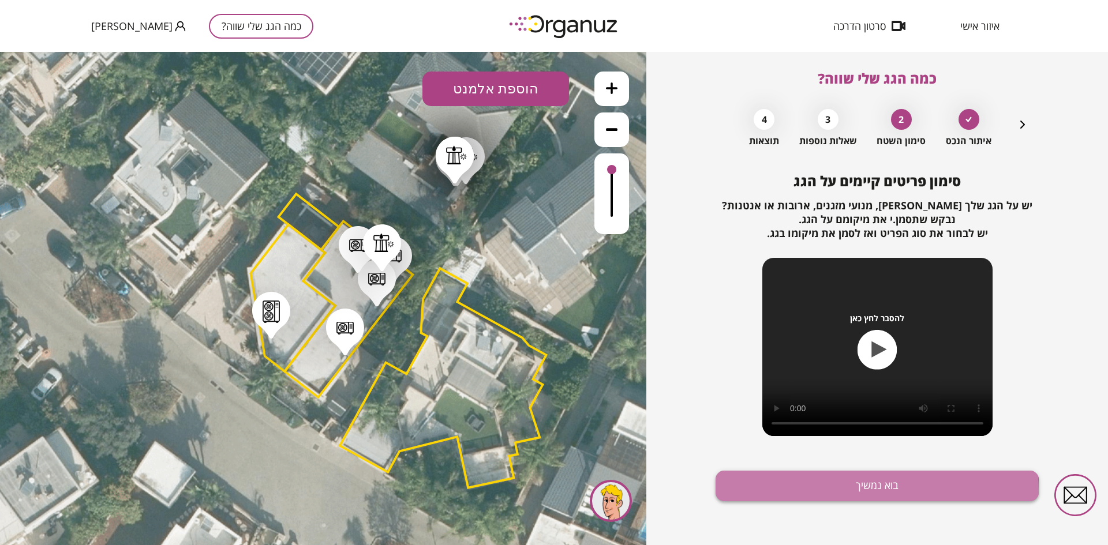
click at [872, 491] on button "בוא נמשיך" at bounding box center [876, 486] width 323 height 31
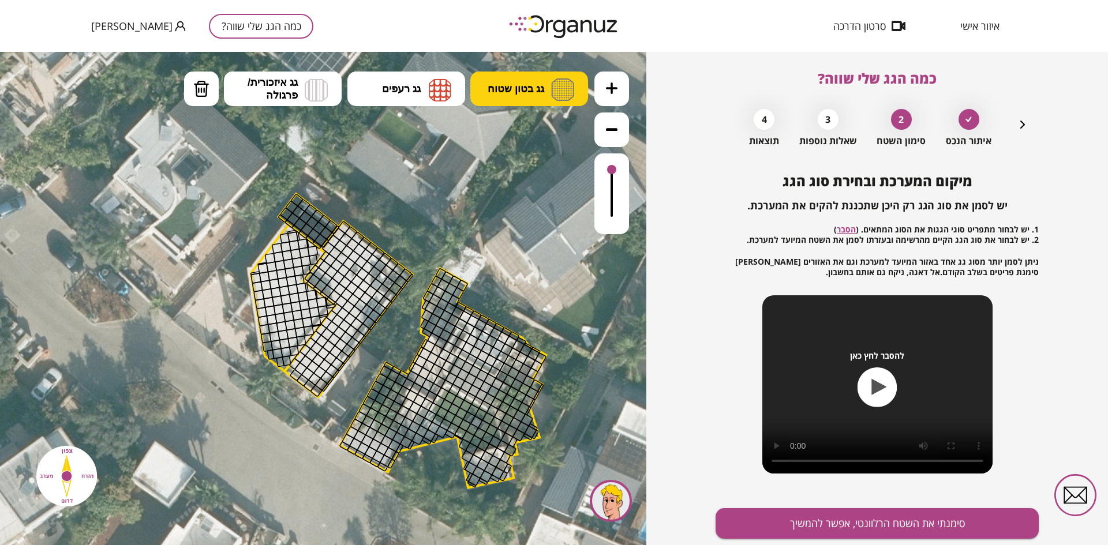
click at [541, 83] on span "גג בטון שטוח" at bounding box center [516, 89] width 57 height 13
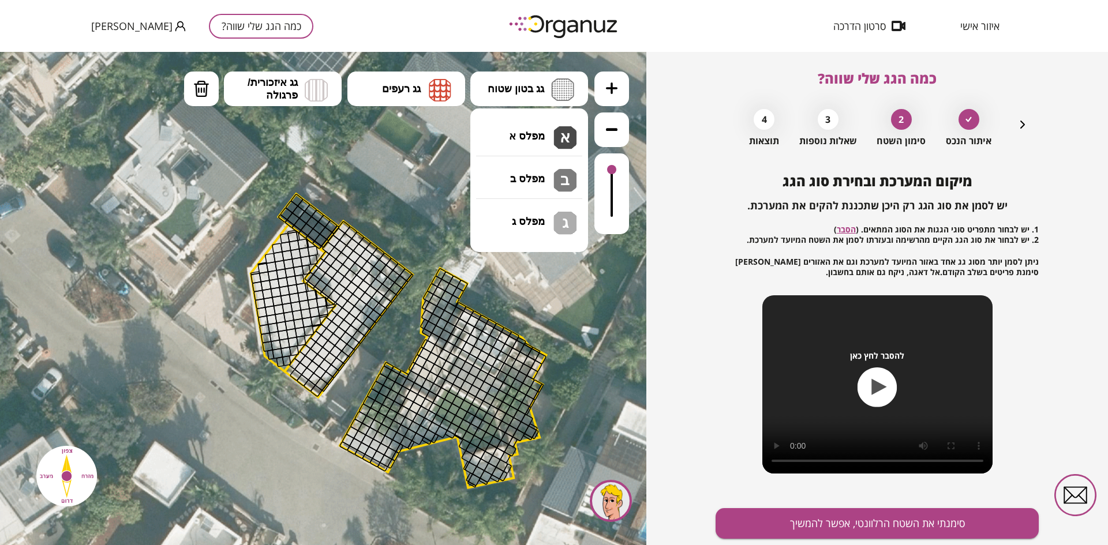
click at [347, 281] on div at bounding box center [345, 282] width 13 height 13
click at [535, 90] on span "גג בטון שטוח" at bounding box center [516, 89] width 57 height 13
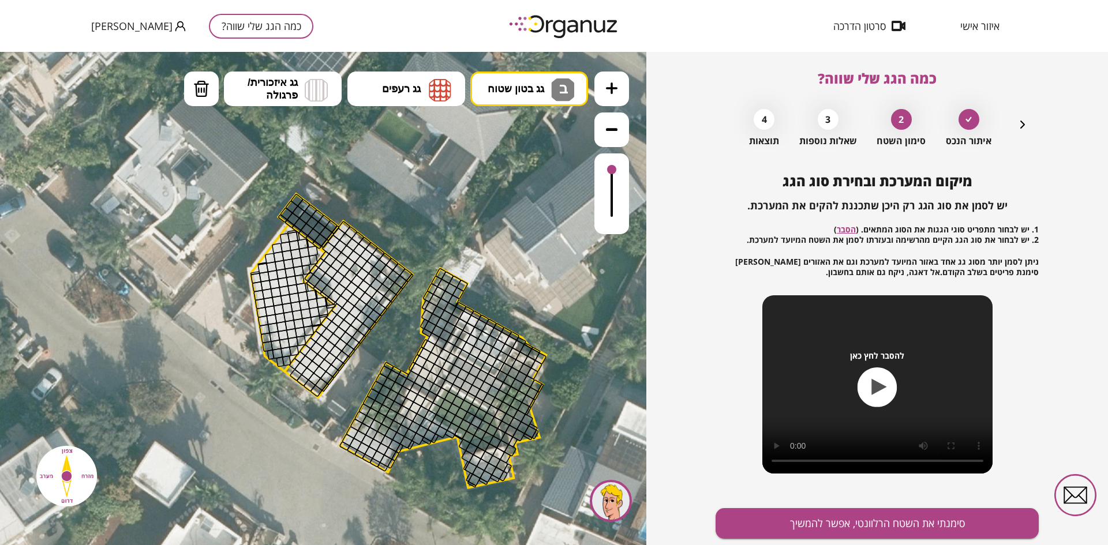
click at [511, 182] on div ".st0 { fill: #FFFFFF; } .st0 { fill: #FFFFFF; }" at bounding box center [323, 298] width 646 height 493
click at [286, 312] on div at bounding box center [287, 308] width 11 height 11
click at [555, 87] on img at bounding box center [562, 89] width 23 height 23
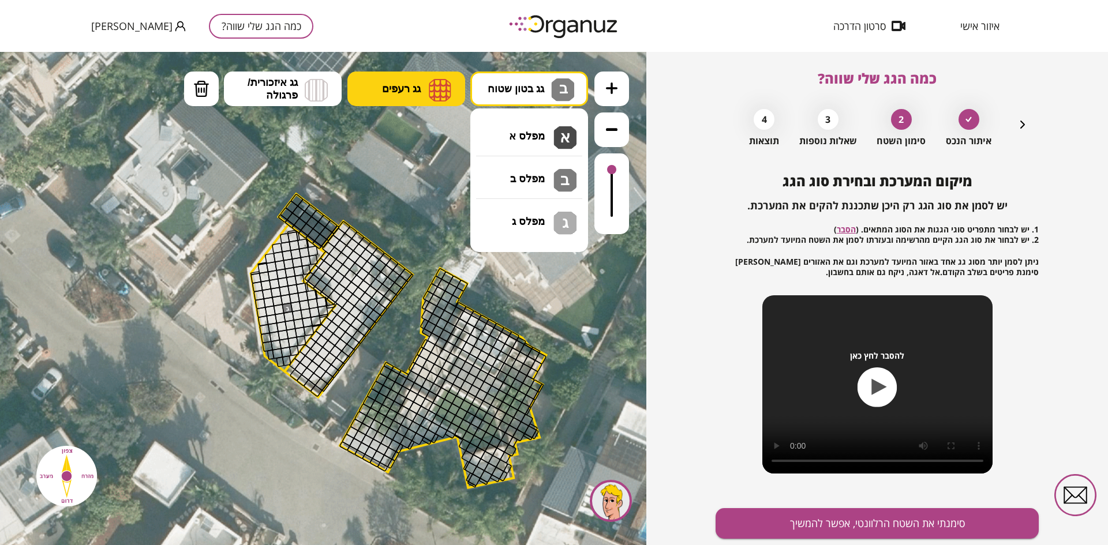
click at [409, 84] on span "גג רעפים" at bounding box center [401, 89] width 39 height 13
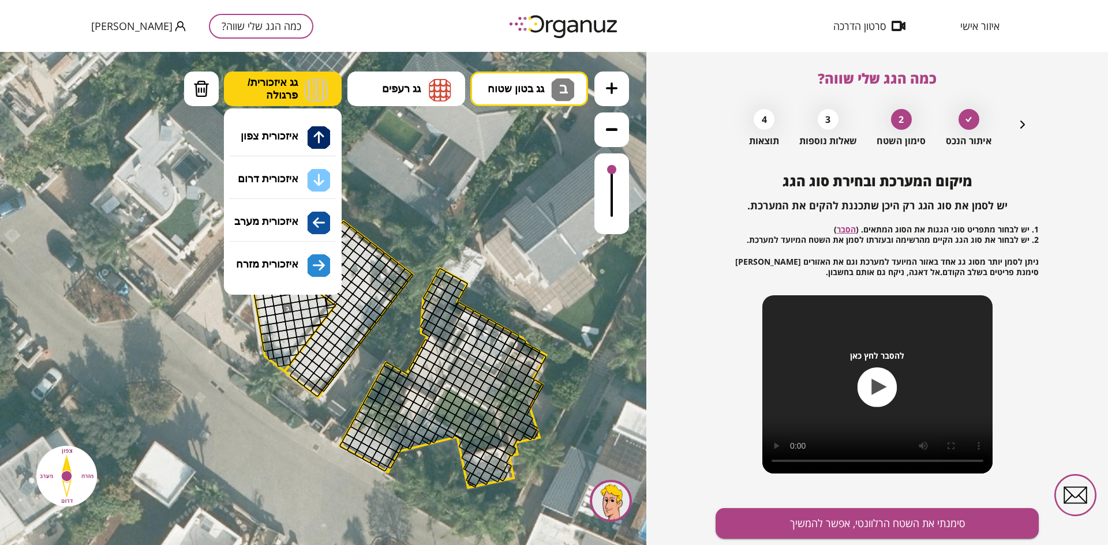
click at [289, 81] on span "גג איזכורית/ פרגולה" at bounding box center [273, 88] width 50 height 25
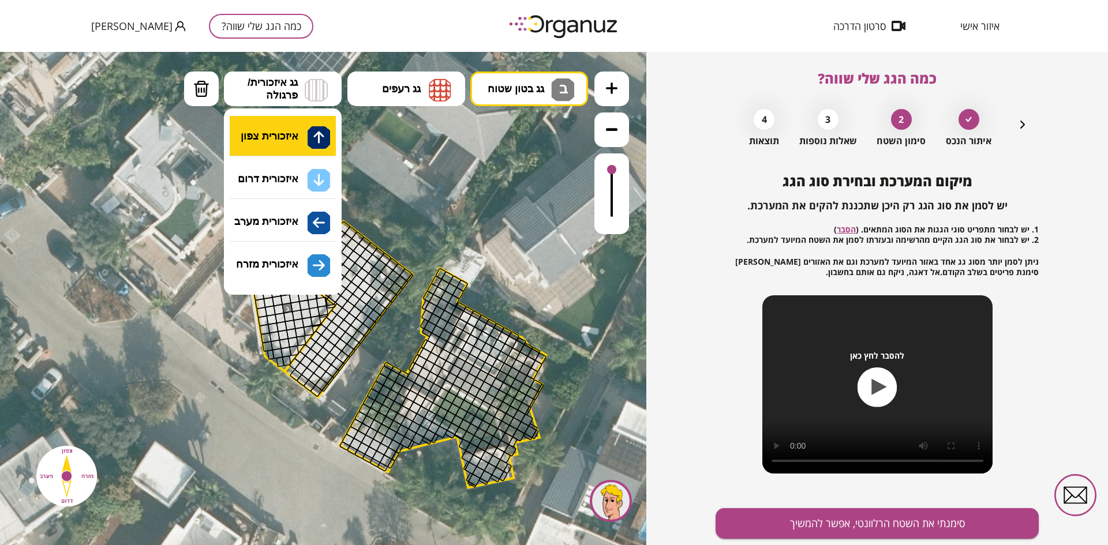
click at [282, 136] on div ".st0 { fill: #FFFFFF; } .st0 { fill: #FFFFFF; }" at bounding box center [323, 298] width 646 height 493
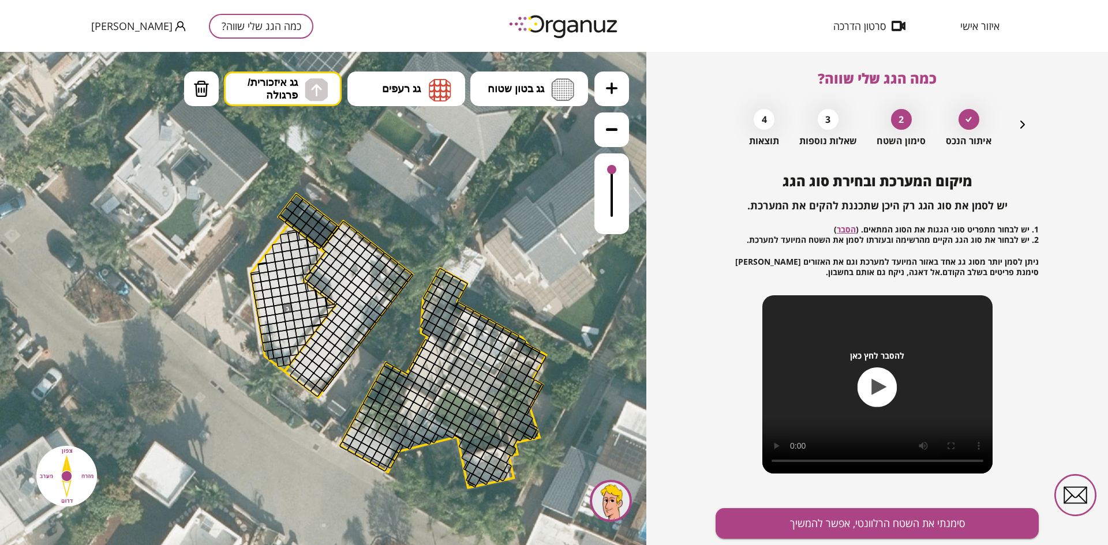
click at [314, 224] on div at bounding box center [311, 222] width 13 height 13
click at [543, 85] on span "גג בטון שטוח" at bounding box center [516, 89] width 57 height 13
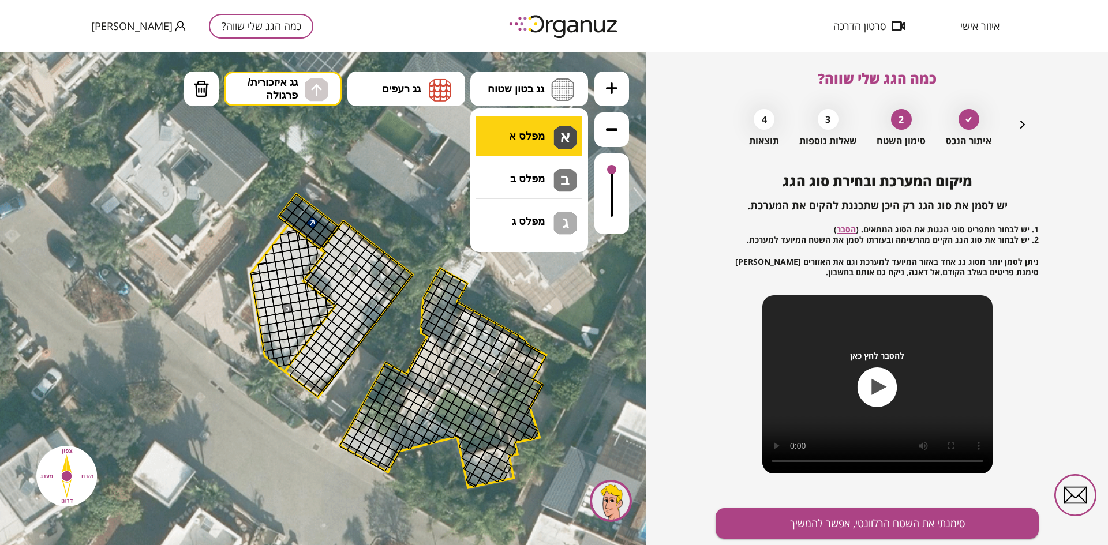
click at [545, 134] on div ".st0 { fill: #FFFFFF; } .st0 { fill: #FFFFFF; }" at bounding box center [323, 298] width 646 height 493
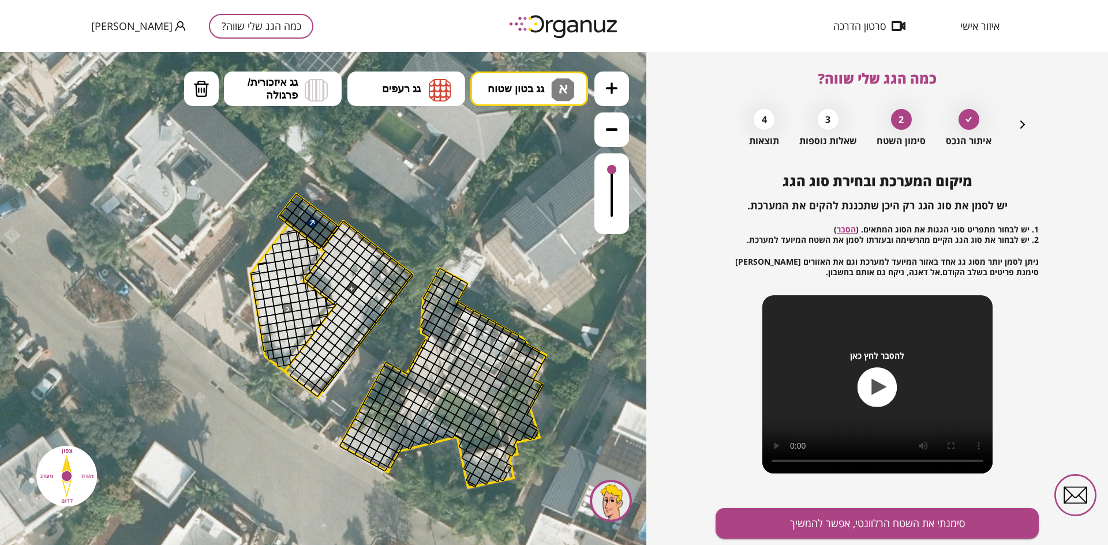
click at [353, 283] on div at bounding box center [351, 288] width 13 height 13
click at [878, 522] on button "סימנתי את השטח הרלוונטי, אפשר להמשיך" at bounding box center [876, 523] width 323 height 31
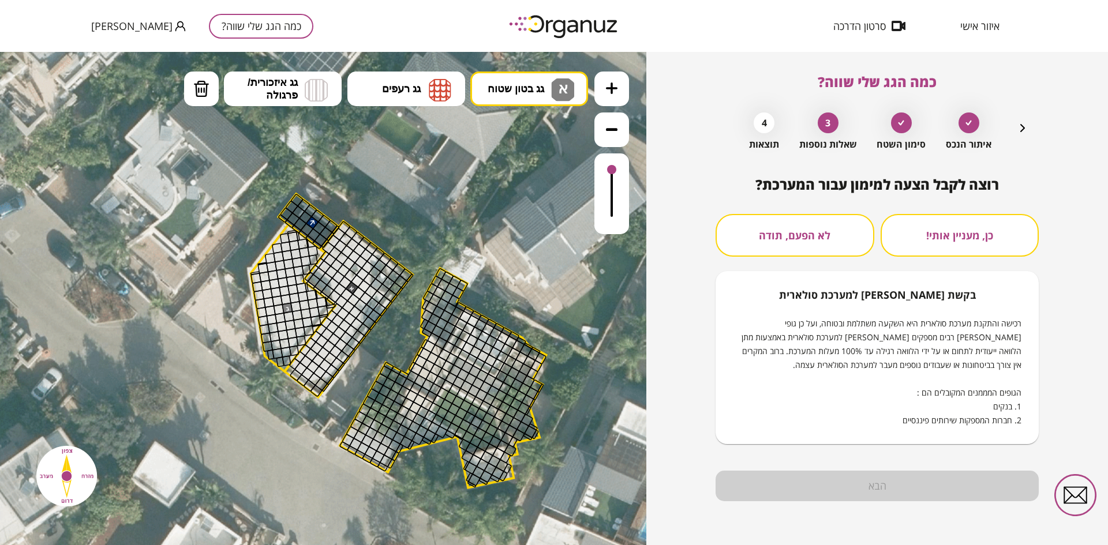
click at [923, 238] on button "כן, מעניין אותי!" at bounding box center [959, 235] width 159 height 43
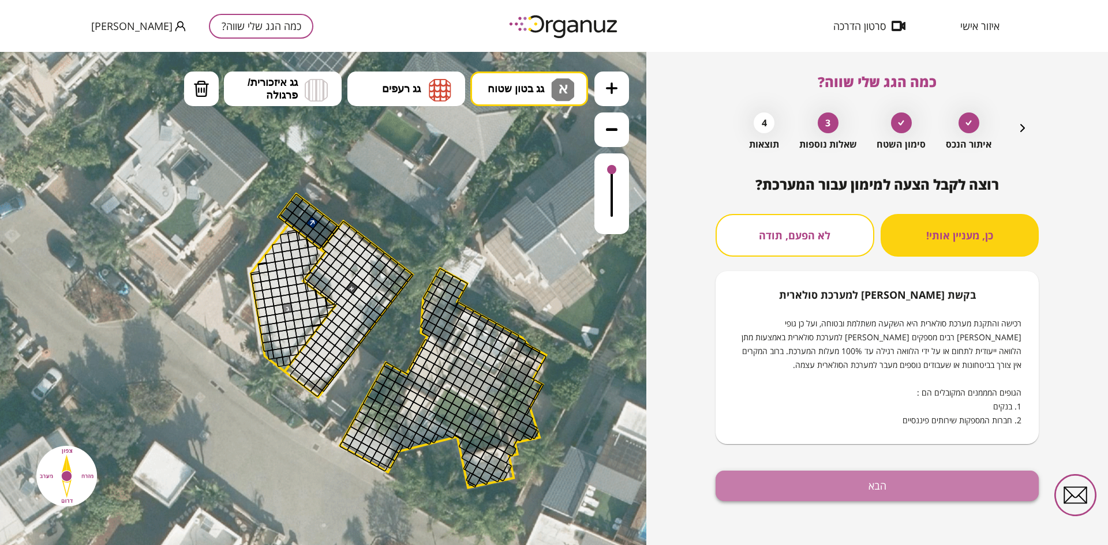
click at [882, 488] on button "הבא" at bounding box center [876, 486] width 323 height 31
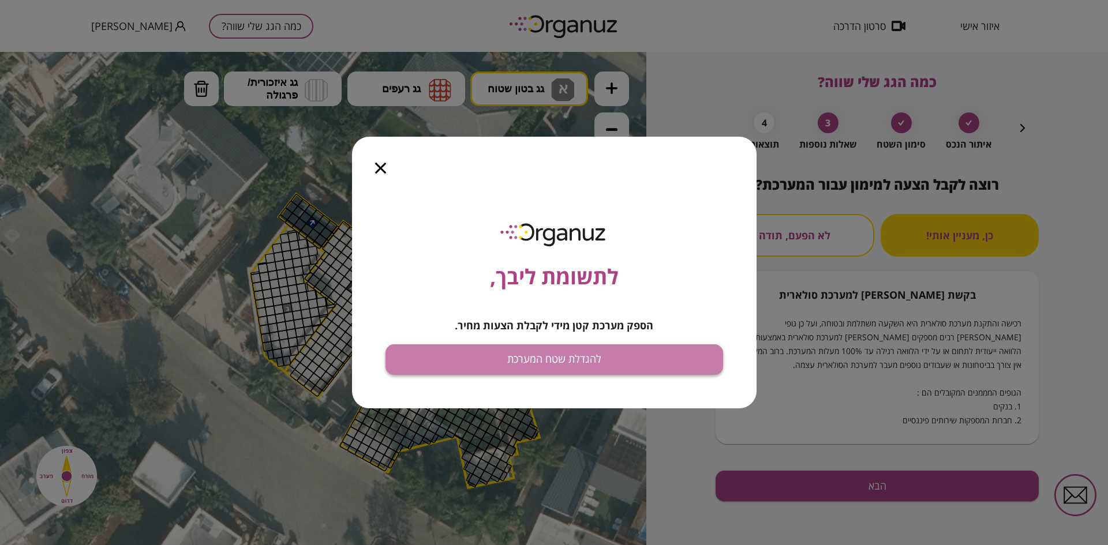
click at [549, 361] on button "להגדלת שטח המערכת" at bounding box center [554, 359] width 338 height 31
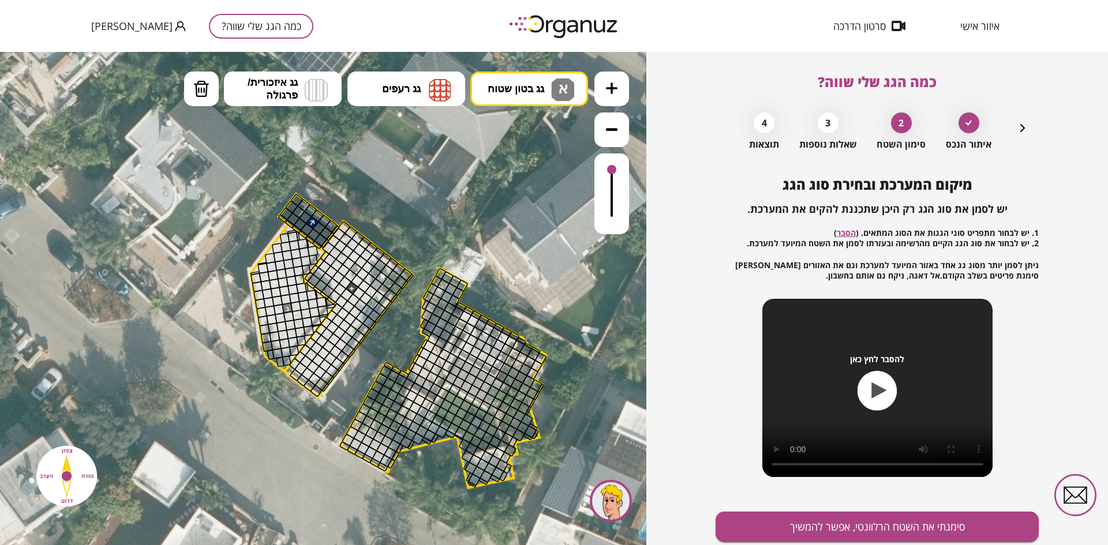
click at [849, 231] on link "הסבר" at bounding box center [846, 232] width 19 height 11
click at [971, 130] on div at bounding box center [968, 123] width 21 height 21
click at [1022, 125] on icon "button" at bounding box center [1022, 128] width 14 height 14
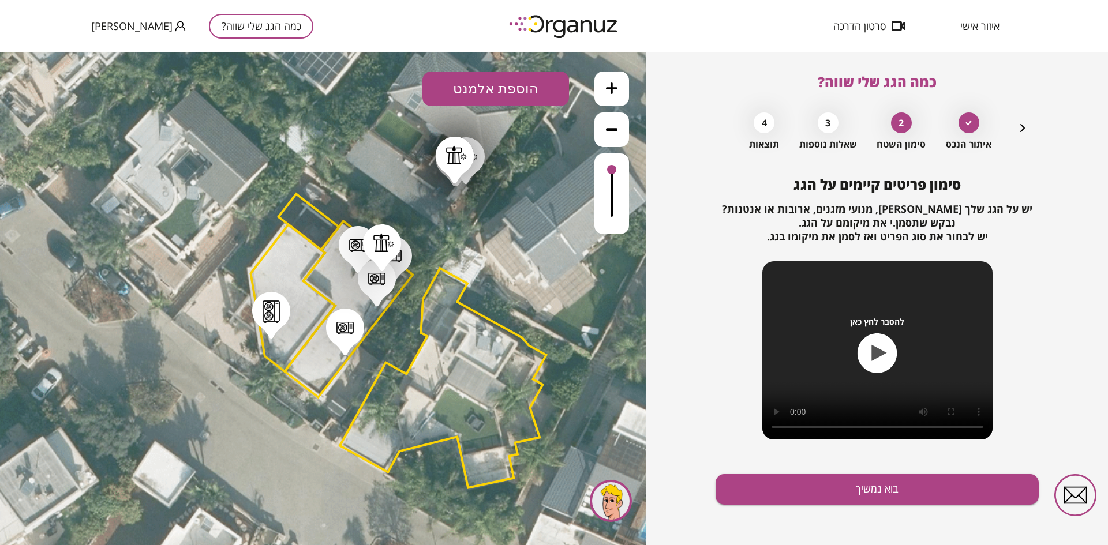
click at [1022, 125] on icon "button" at bounding box center [1022, 128] width 14 height 14
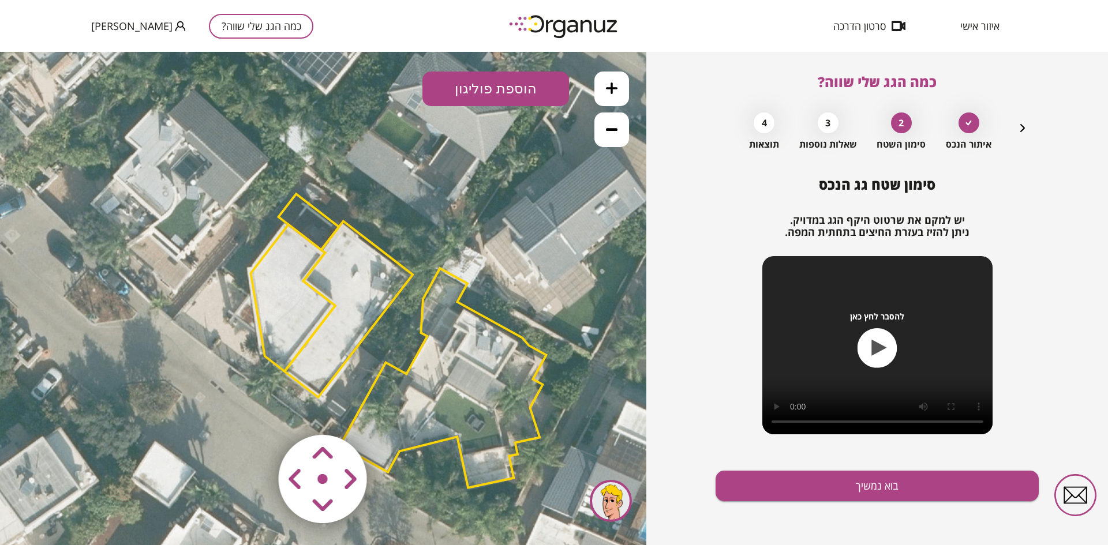
click at [484, 91] on button "הוספת פוליגון" at bounding box center [495, 89] width 147 height 35
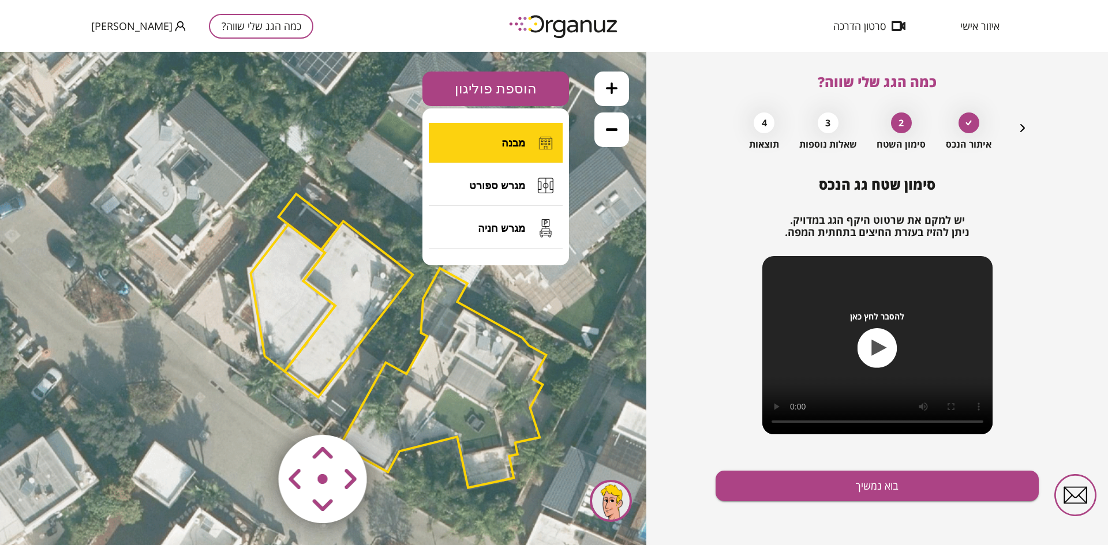
click at [527, 143] on button "מבנה" at bounding box center [496, 143] width 134 height 40
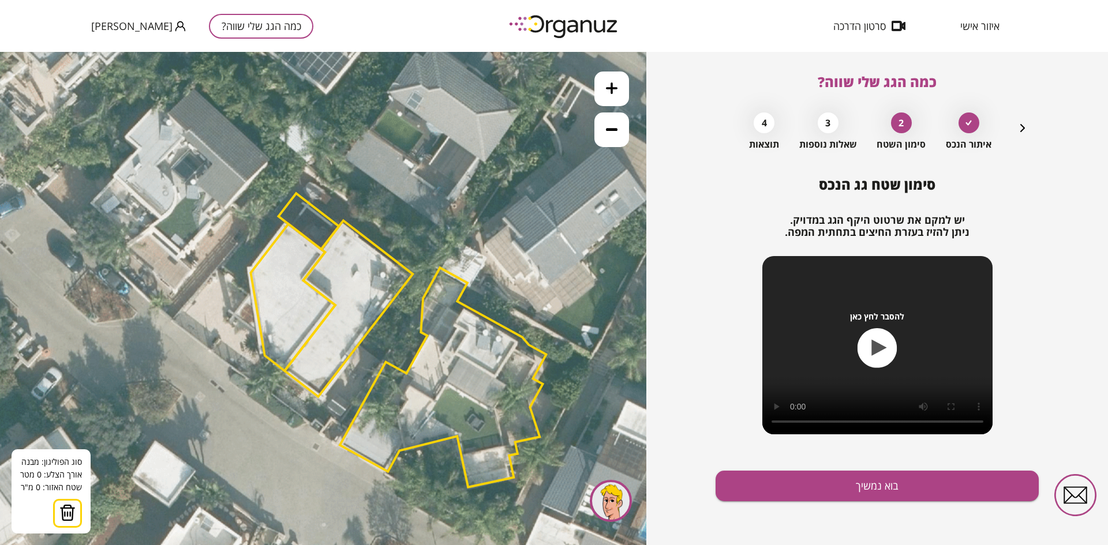
click at [372, 268] on polygon at bounding box center [348, 309] width 128 height 176
click at [303, 267] on polygon at bounding box center [292, 297] width 84 height 147
click at [306, 265] on button at bounding box center [302, 266] width 8 height 8
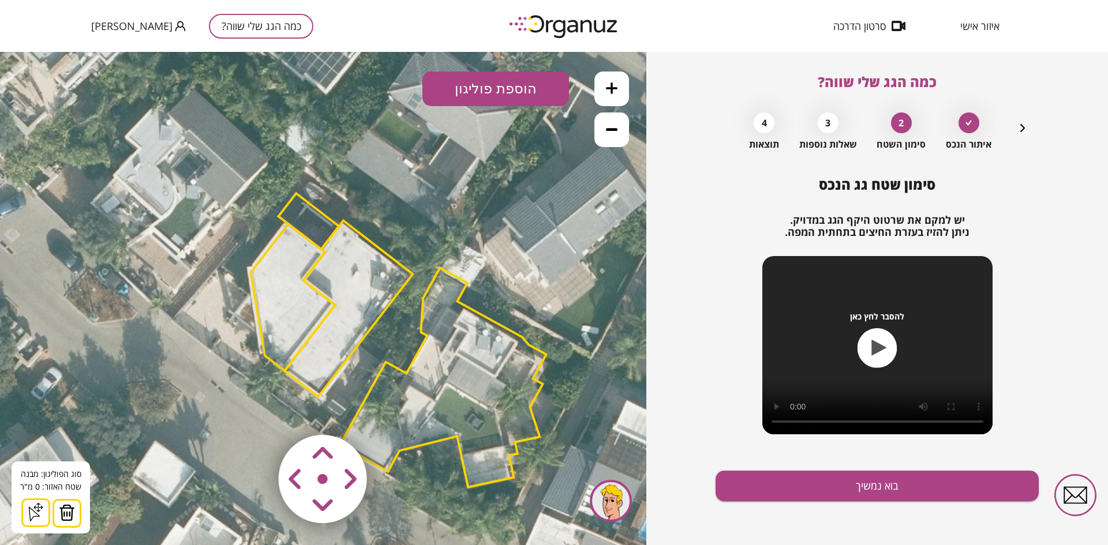
click at [502, 87] on button "הוספת פוליגון" at bounding box center [495, 89] width 147 height 35
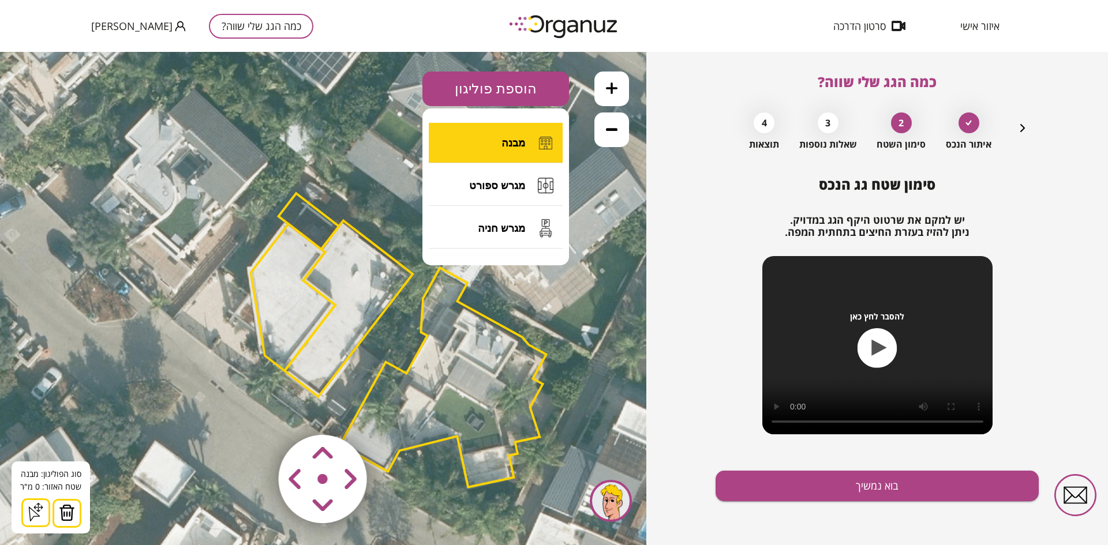
click at [492, 138] on button "מבנה" at bounding box center [496, 143] width 134 height 40
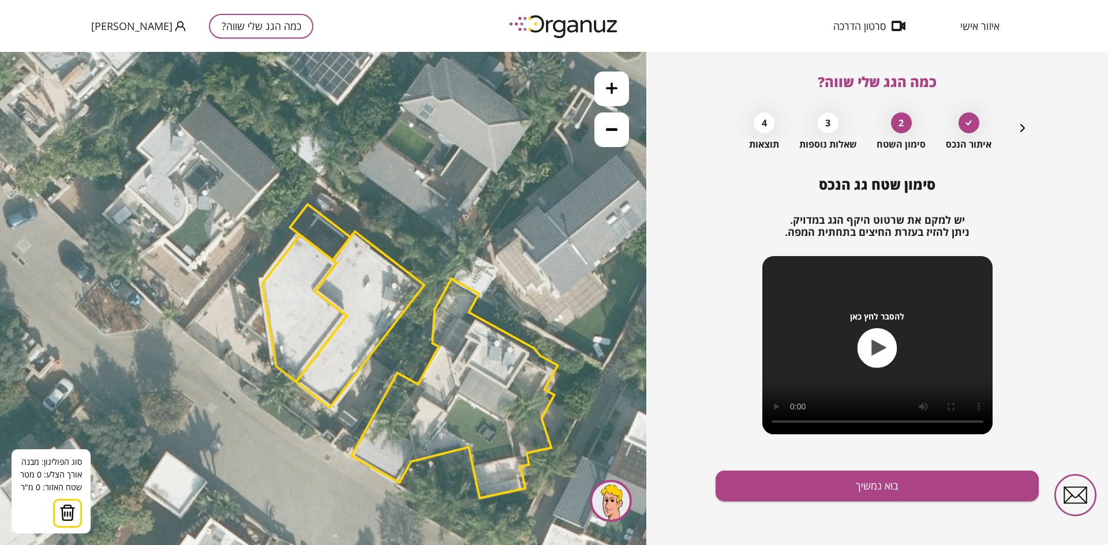
drag, startPoint x: 411, startPoint y: 276, endPoint x: 423, endPoint y: 287, distance: 16.3
click at [423, 287] on polygon at bounding box center [360, 320] width 128 height 176
click at [372, 200] on icon at bounding box center [410, 357] width 935 height 935
click at [373, 201] on button at bounding box center [372, 199] width 8 height 8
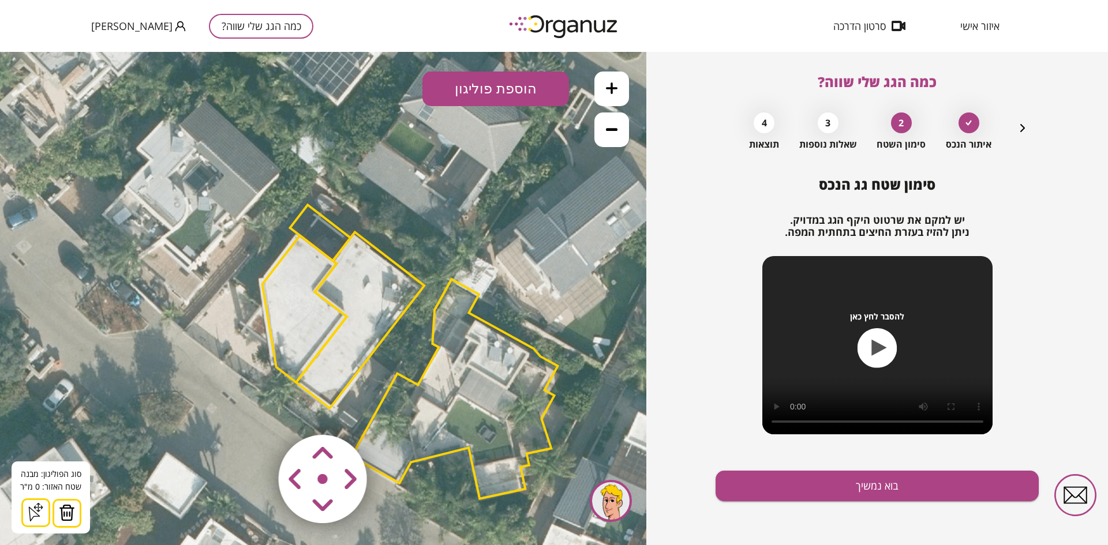
click at [346, 310] on polygon at bounding box center [360, 321] width 128 height 176
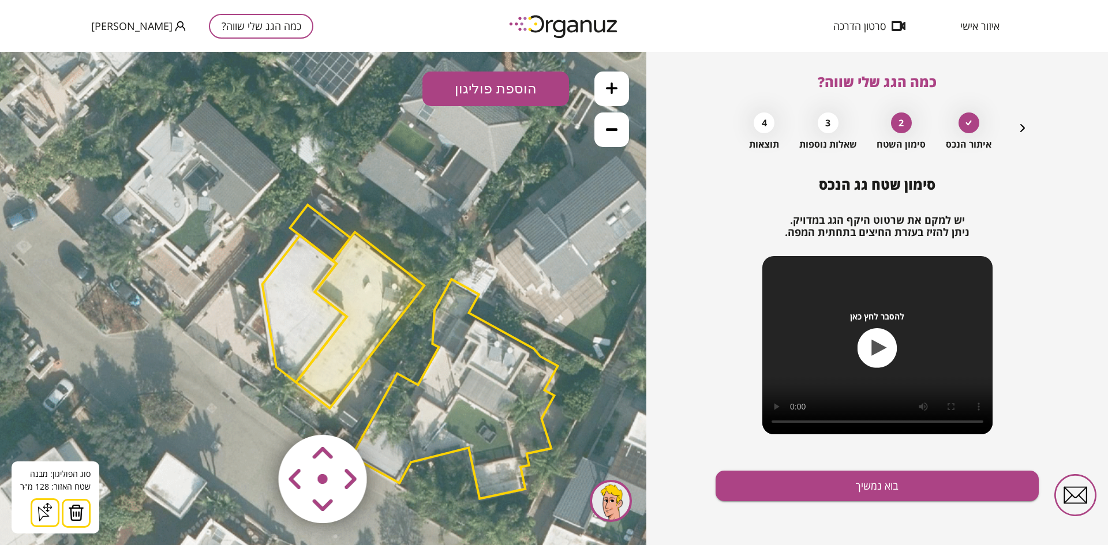
click at [295, 324] on polygon at bounding box center [304, 308] width 84 height 147
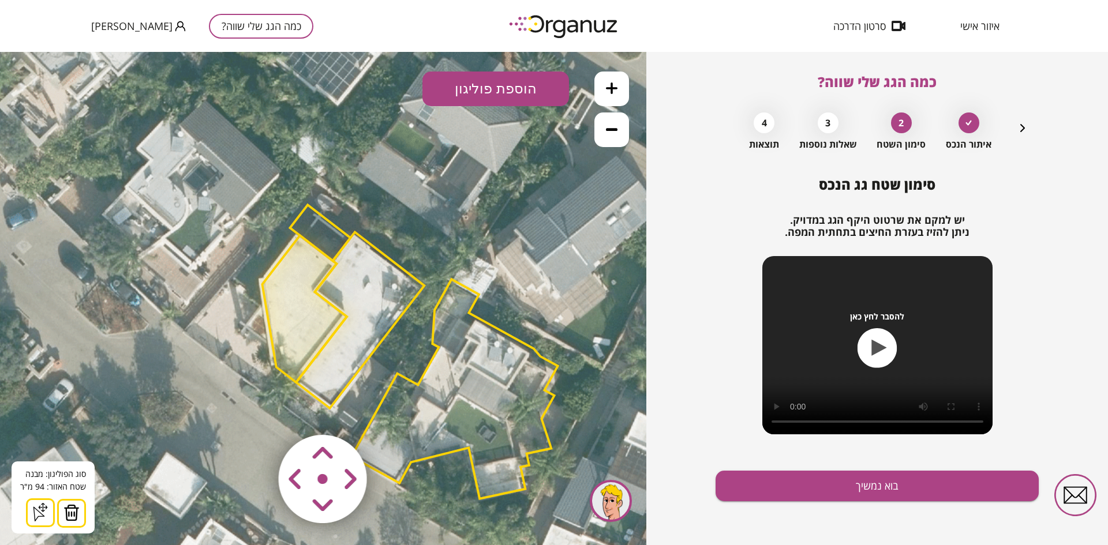
click at [348, 303] on polygon at bounding box center [360, 321] width 128 height 176
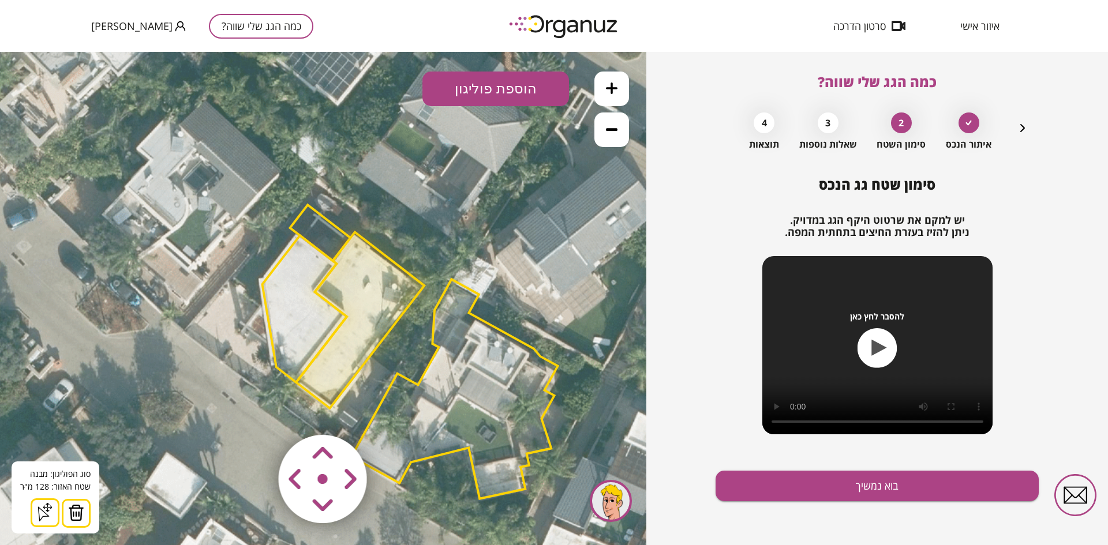
click at [318, 306] on polygon at bounding box center [304, 308] width 84 height 147
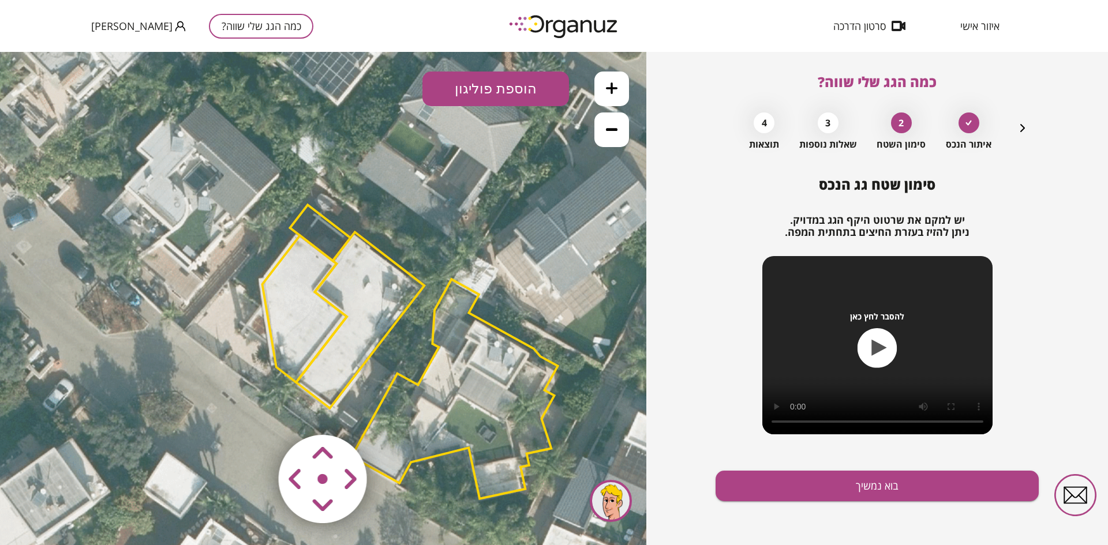
click at [378, 301] on polygon at bounding box center [360, 321] width 128 height 176
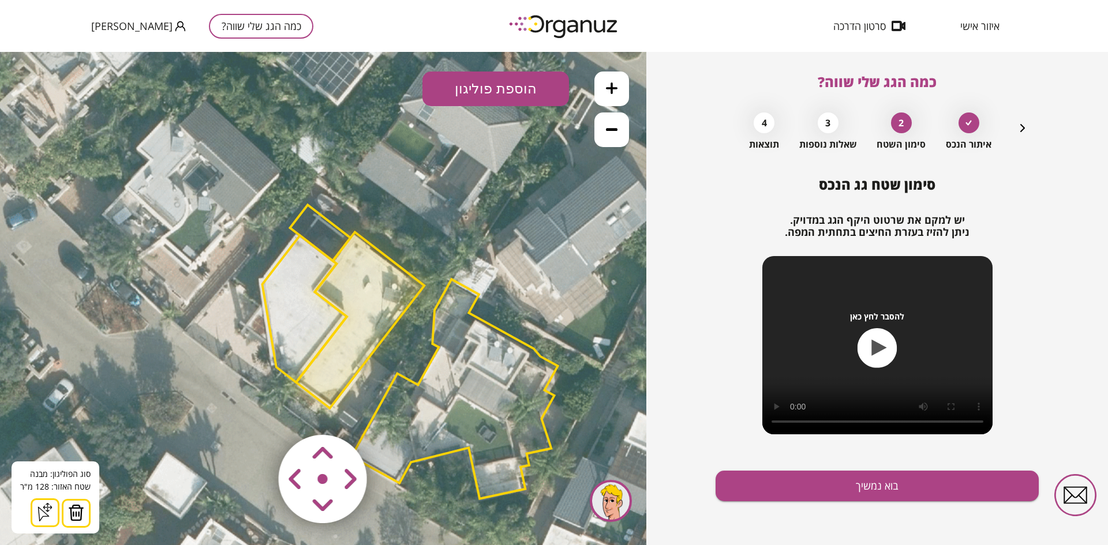
click at [609, 81] on button at bounding box center [611, 89] width 35 height 35
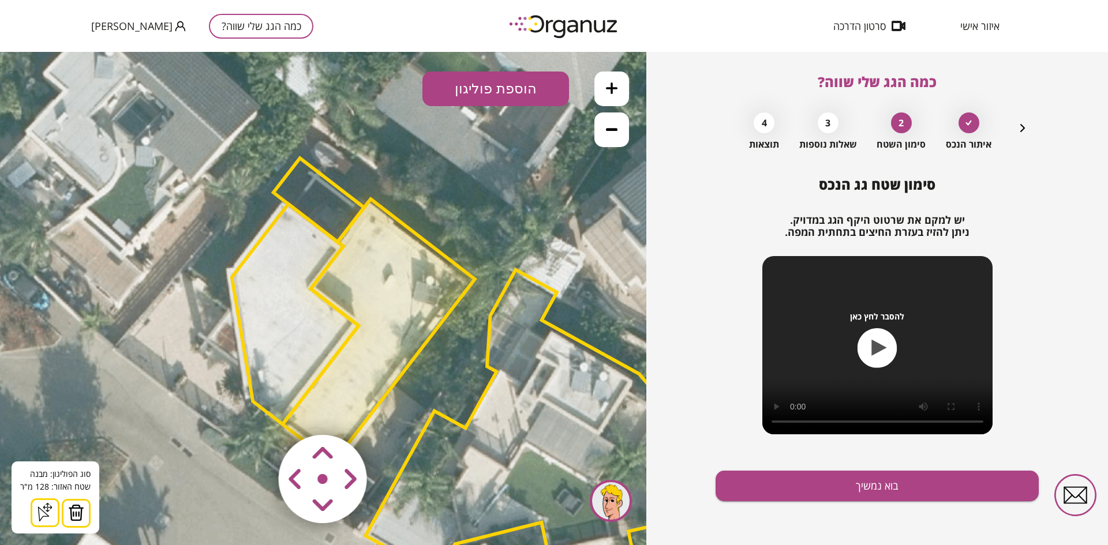
click at [273, 280] on polygon at bounding box center [295, 314] width 127 height 220
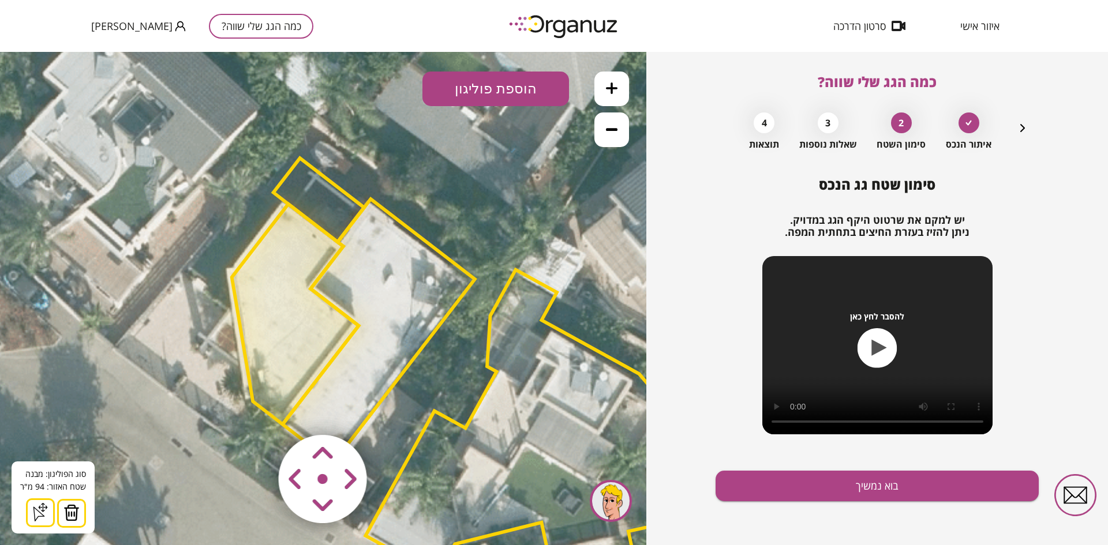
click at [353, 284] on polygon at bounding box center [379, 331] width 192 height 264
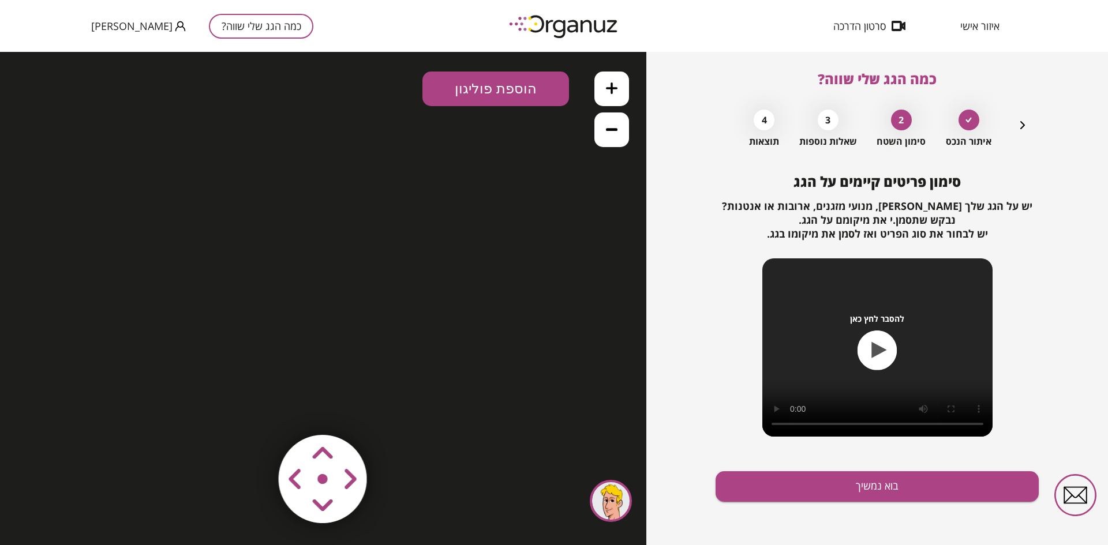
scroll to position [3, 0]
click at [970, 122] on div at bounding box center [968, 119] width 21 height 21
click at [1021, 122] on icon "button" at bounding box center [1022, 125] width 5 height 8
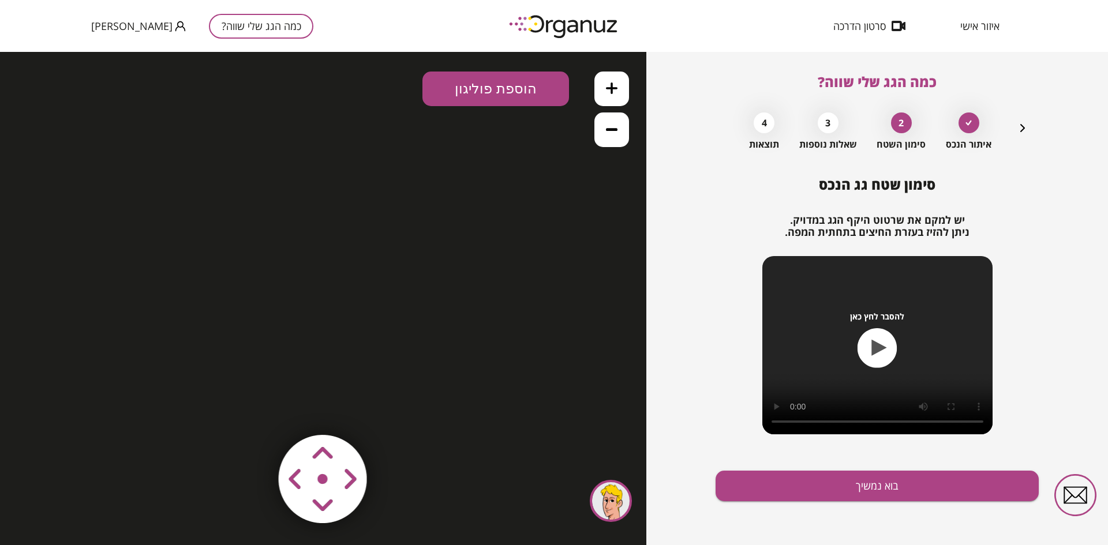
click at [1021, 122] on icon "button" at bounding box center [1022, 128] width 14 height 14
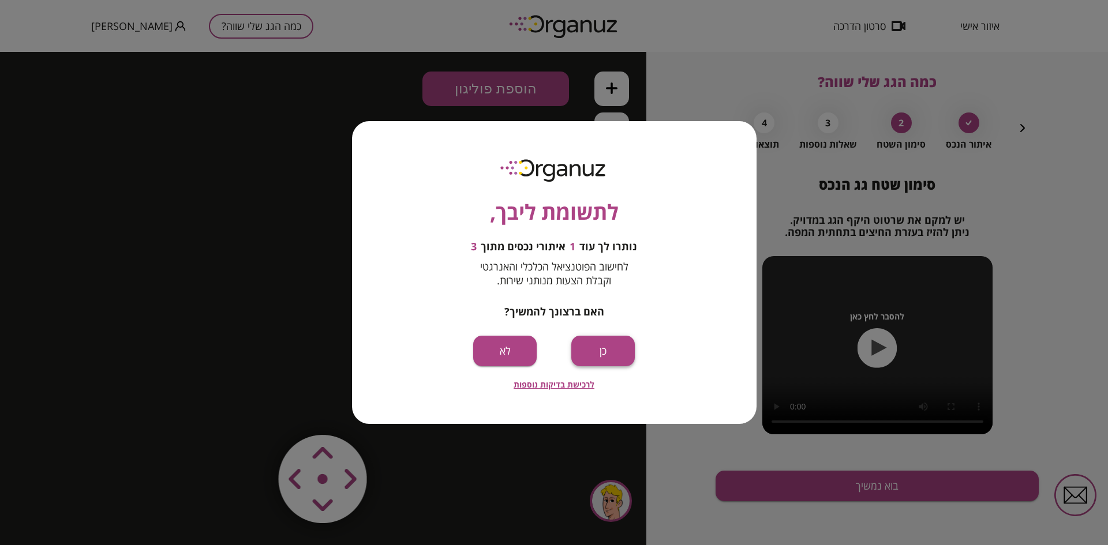
click at [614, 344] on button "כן" at bounding box center [602, 351] width 63 height 31
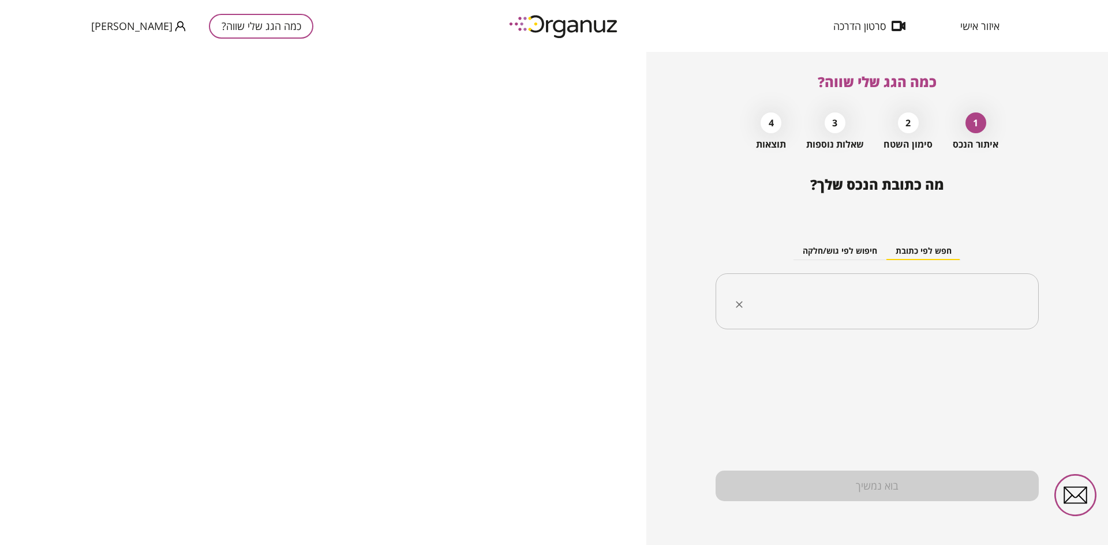
click at [740, 306] on icon "Clear" at bounding box center [739, 304] width 7 height 7
